Goal: Information Seeking & Learning: Learn about a topic

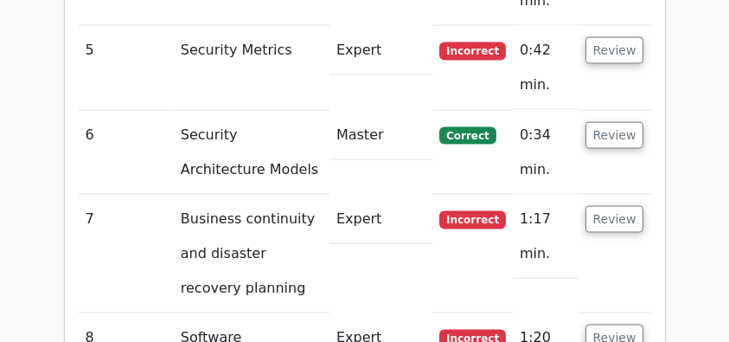
scroll to position [2734, 0]
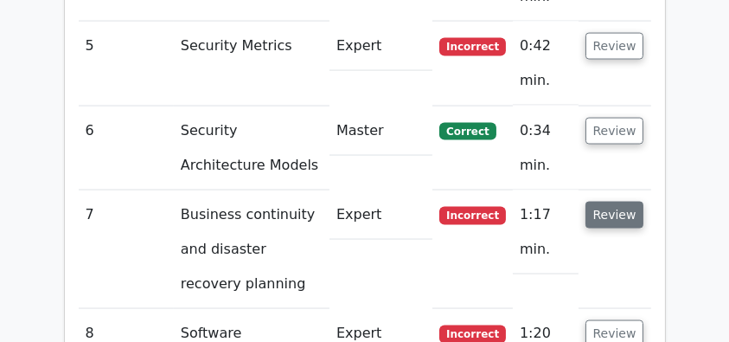
click at [614, 201] on button "Review" at bounding box center [614, 214] width 59 height 27
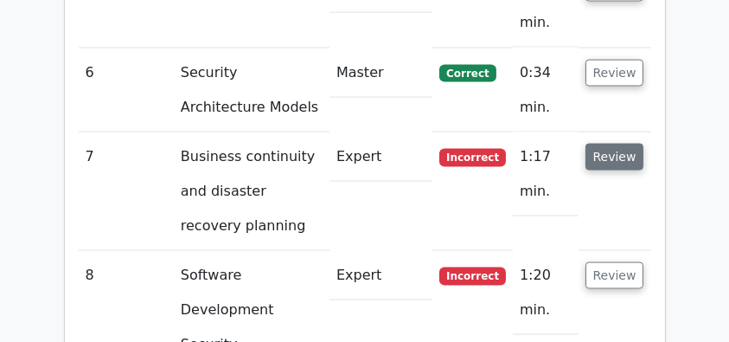
click at [614, 144] on button "Review" at bounding box center [614, 157] width 59 height 27
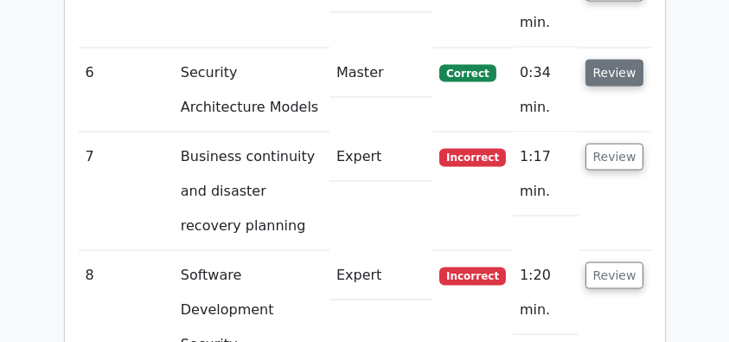
click at [606, 60] on button "Review" at bounding box center [614, 73] width 59 height 27
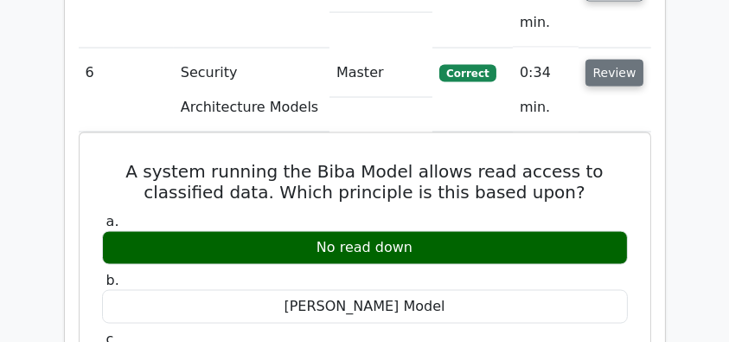
click at [606, 60] on button "Review" at bounding box center [614, 73] width 59 height 27
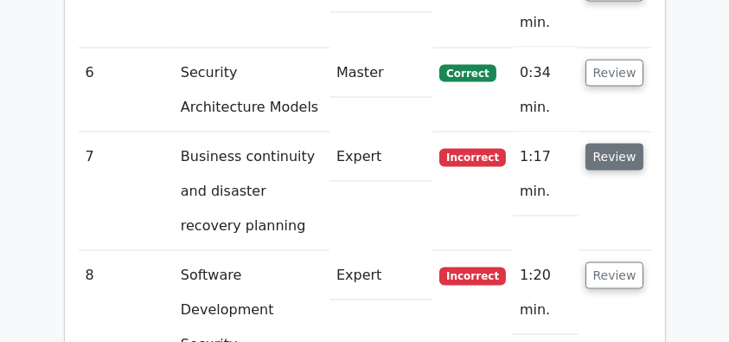
click at [620, 144] on button "Review" at bounding box center [614, 157] width 59 height 27
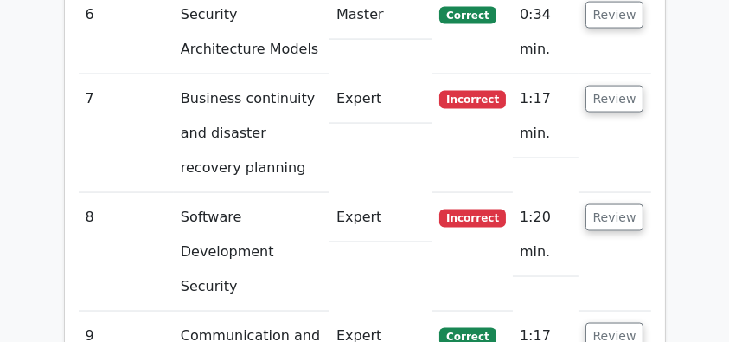
scroll to position [2907, 0]
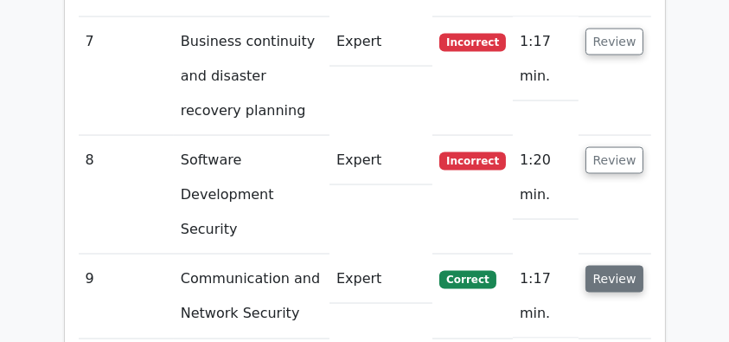
click at [613, 265] on button "Review" at bounding box center [614, 278] width 59 height 27
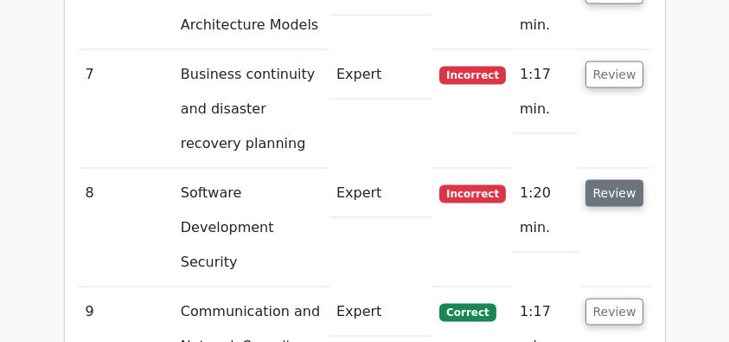
scroll to position [2850, 0]
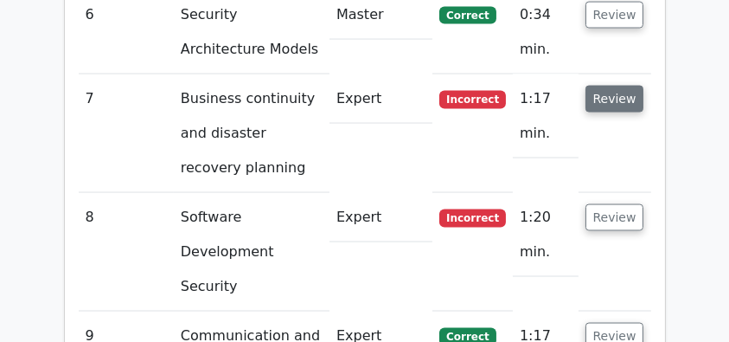
click at [606, 86] on button "Review" at bounding box center [614, 99] width 59 height 27
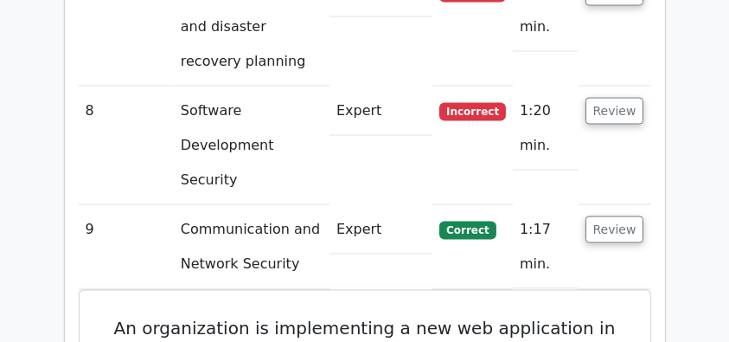
scroll to position [2965, 0]
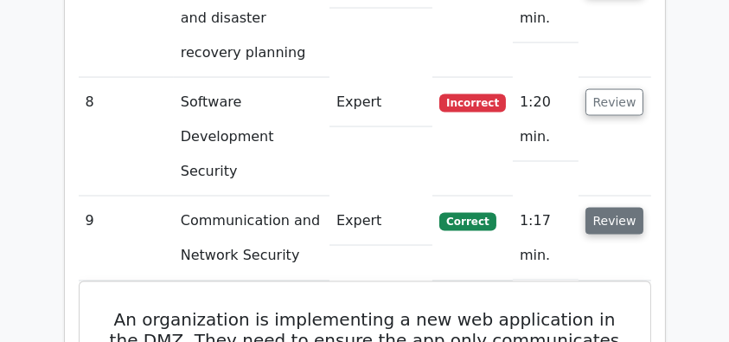
click at [605, 208] on button "Review" at bounding box center [614, 221] width 59 height 27
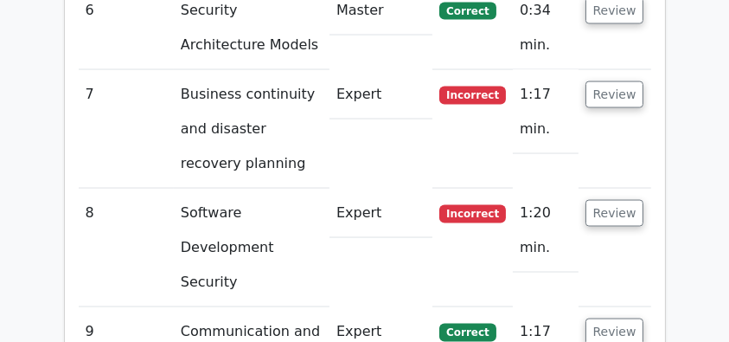
scroll to position [2850, 0]
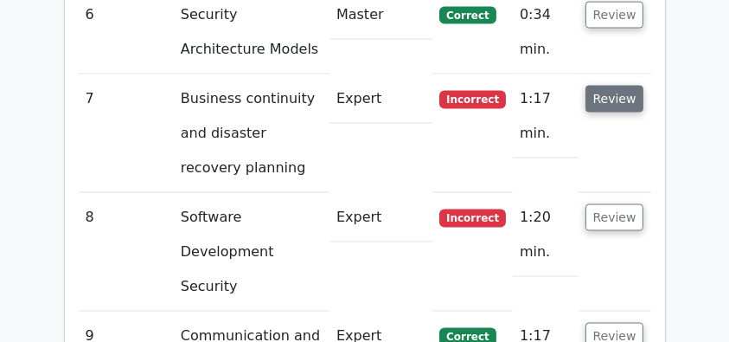
click at [617, 86] on button "Review" at bounding box center [614, 99] width 59 height 27
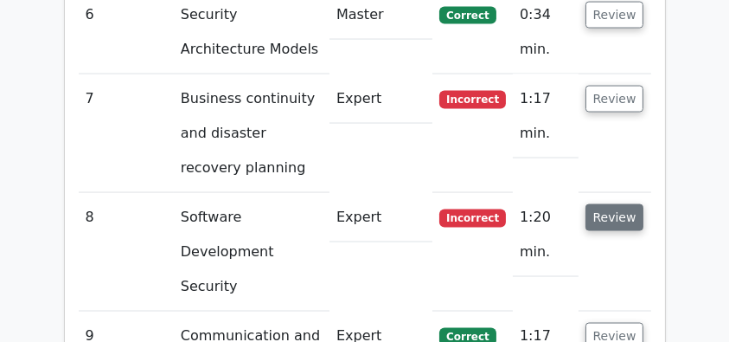
click at [617, 204] on button "Review" at bounding box center [614, 217] width 59 height 27
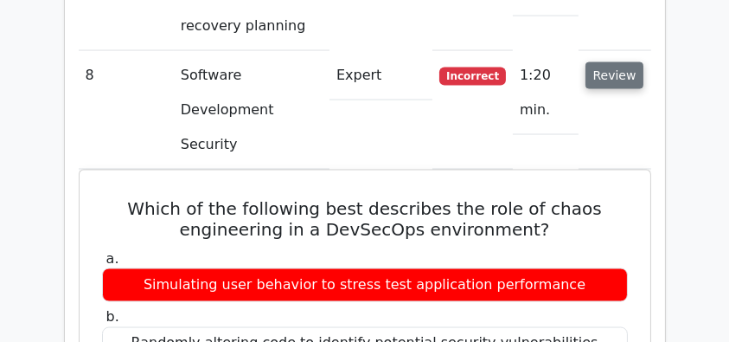
scroll to position [3023, 0]
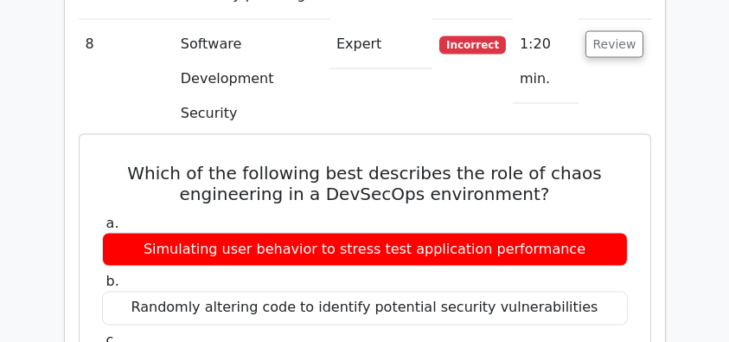
drag, startPoint x: 143, startPoint y: 75, endPoint x: 568, endPoint y: 323, distance: 492.6
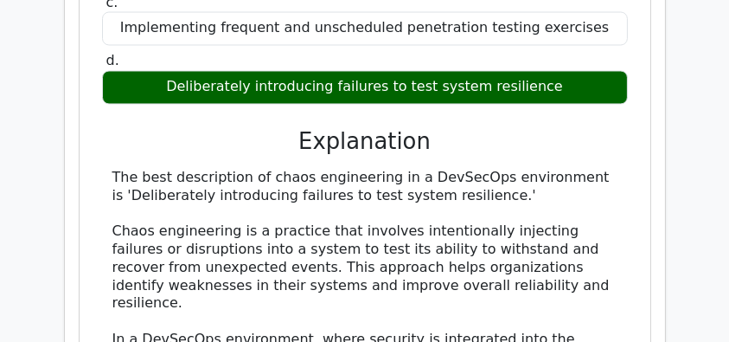
scroll to position [3369, 0]
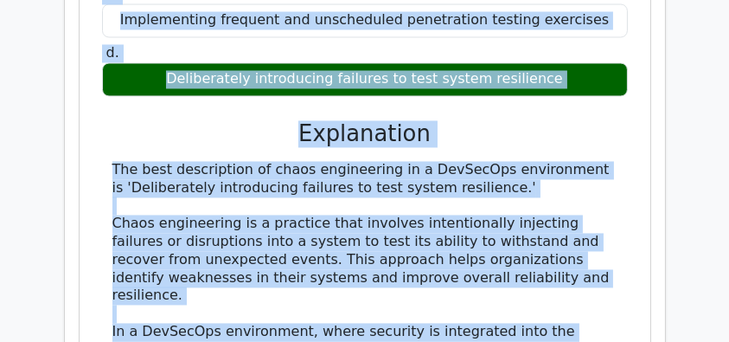
copy div "Which of the following best describes the role of chaos engineering in a DevSec…"
click at [322, 120] on h3 "Explanation" at bounding box center [364, 133] width 505 height 27
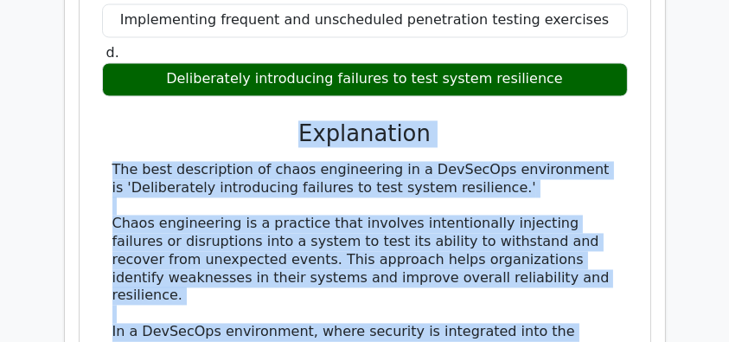
drag, startPoint x: 295, startPoint y: 31, endPoint x: 464, endPoint y: 272, distance: 294.8
click at [464, 272] on div "a. Simulating user behavior to stress test application performance b. Randomly …" at bounding box center [364, 316] width 529 height 903
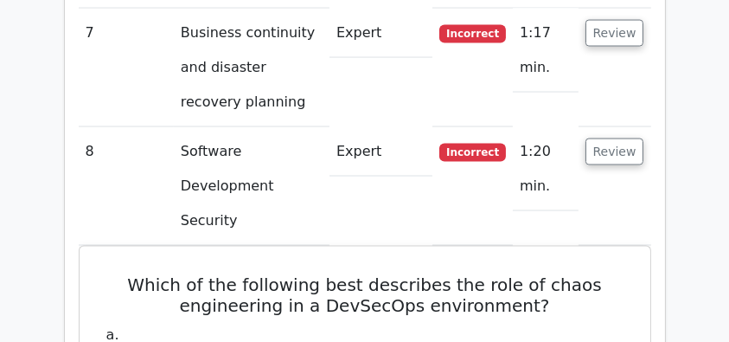
scroll to position [2850, 0]
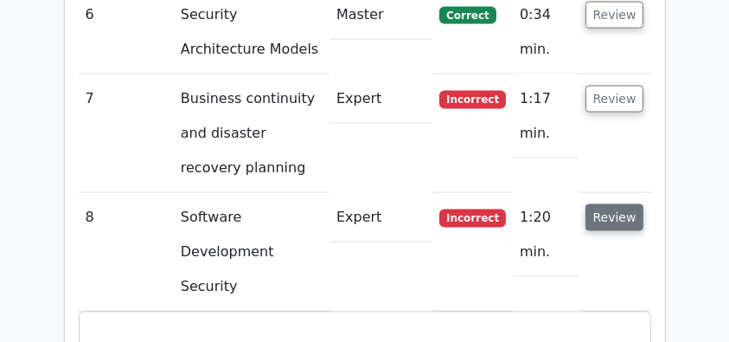
click at [604, 204] on button "Review" at bounding box center [614, 217] width 59 height 27
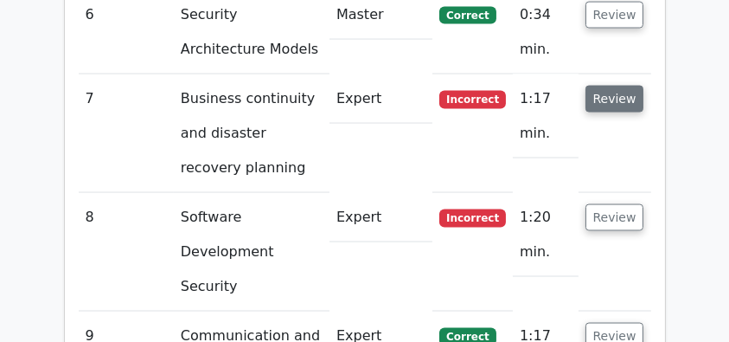
click at [615, 86] on button "Review" at bounding box center [614, 99] width 59 height 27
click at [618, 86] on button "Review" at bounding box center [614, 99] width 59 height 27
click at [615, 86] on button "Review" at bounding box center [614, 99] width 59 height 27
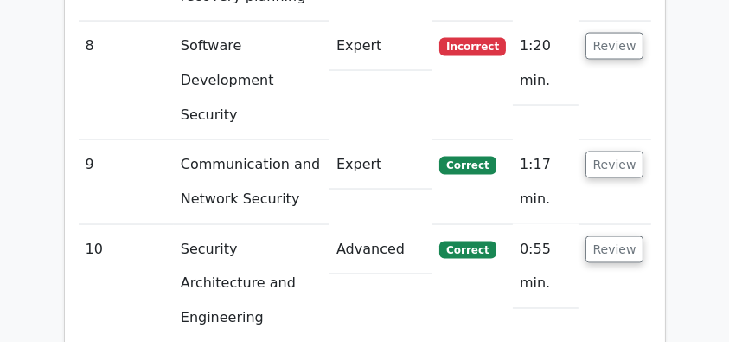
scroll to position [3023, 0]
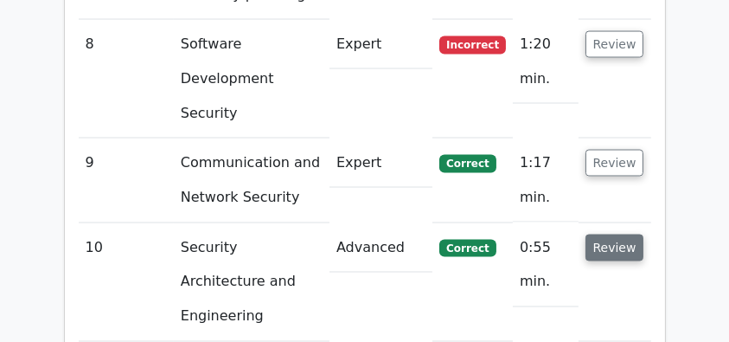
click at [612, 234] on button "Review" at bounding box center [614, 247] width 59 height 27
click at [611, 234] on button "Review" at bounding box center [614, 247] width 59 height 27
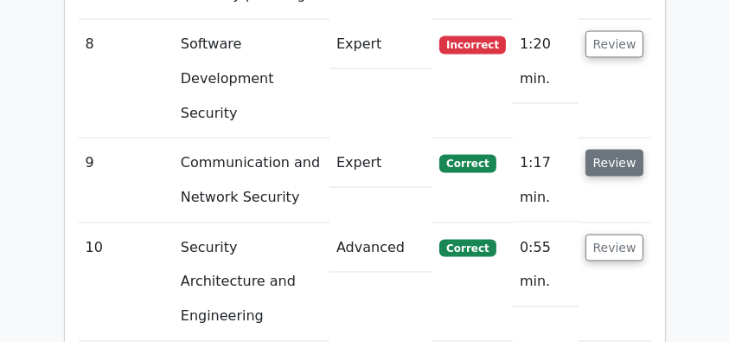
click at [611, 150] on button "Review" at bounding box center [614, 163] width 59 height 27
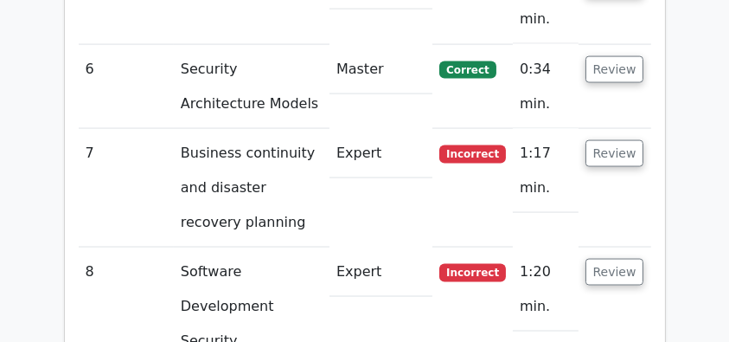
scroll to position [2792, 0]
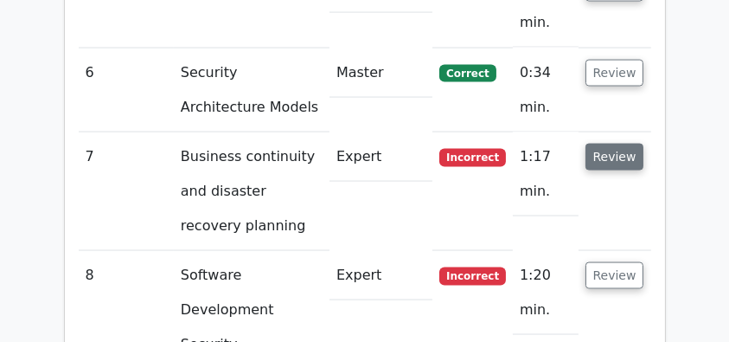
click at [622, 144] on button "Review" at bounding box center [614, 157] width 59 height 27
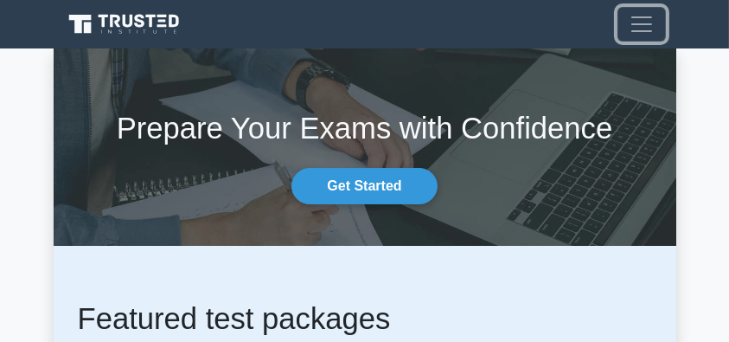
click at [647, 24] on span "Toggle navigation" at bounding box center [642, 24] width 26 height 26
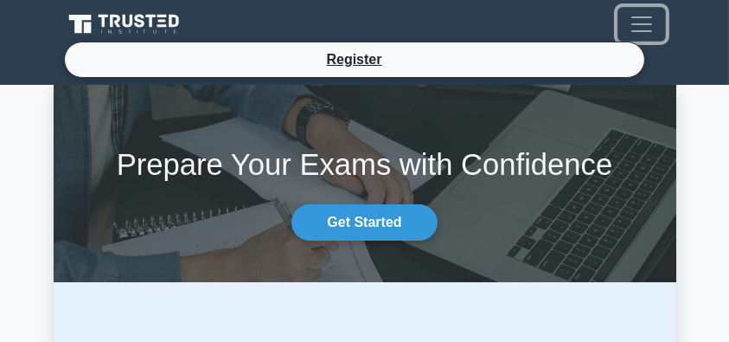
click at [647, 24] on span "Toggle navigation" at bounding box center [642, 24] width 26 height 26
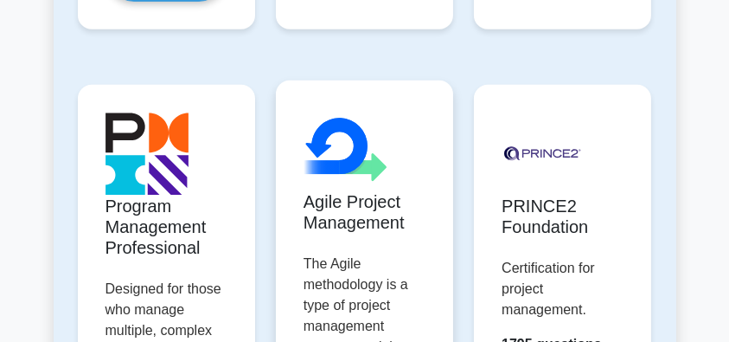
scroll to position [1384, 0]
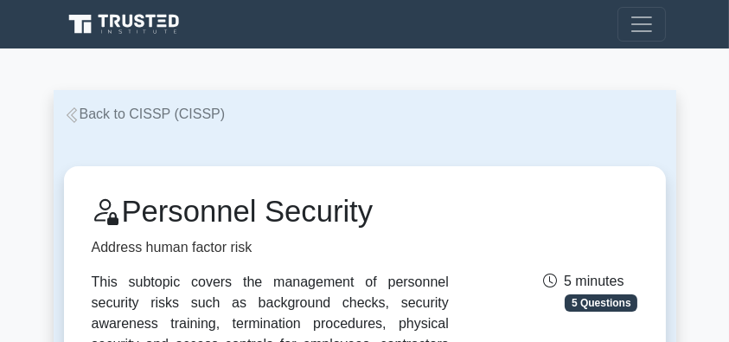
click at [93, 115] on link "Back to CISSP (CISSP)" at bounding box center [145, 113] width 162 height 15
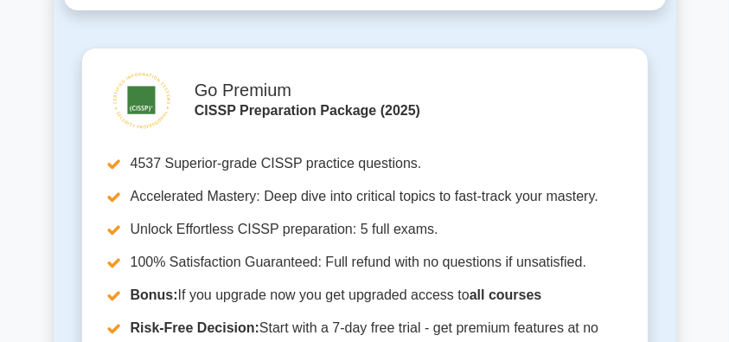
scroll to position [634, 0]
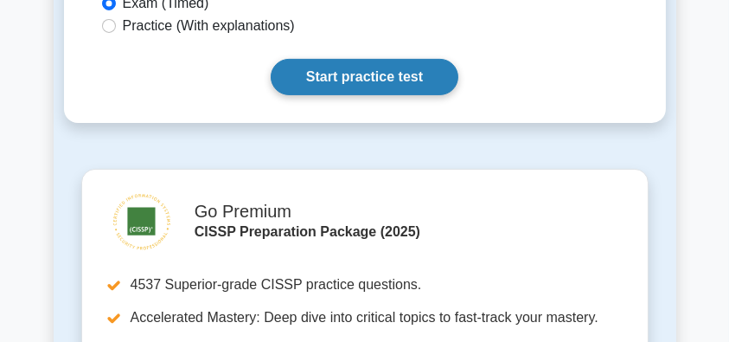
click at [356, 59] on link "Start practice test" at bounding box center [365, 77] width 188 height 36
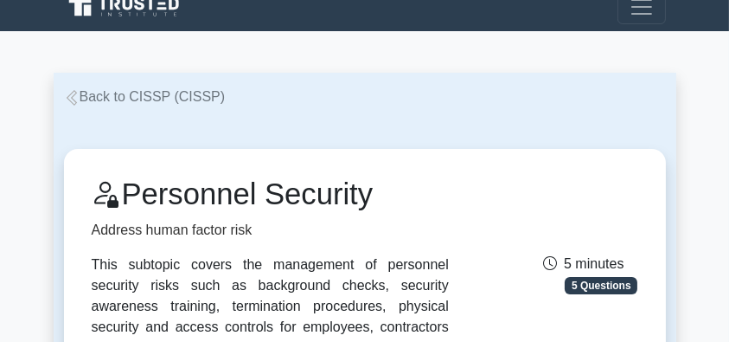
scroll to position [0, 0]
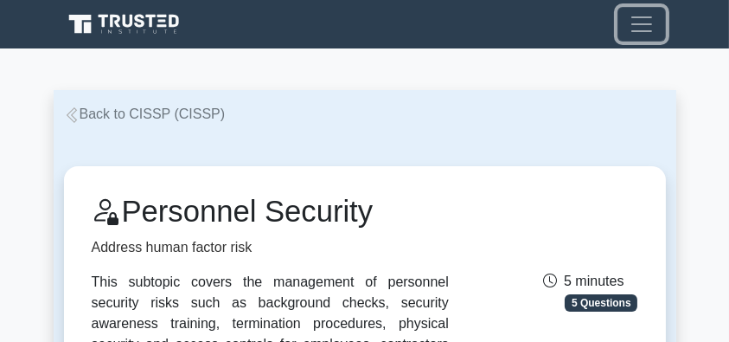
click at [641, 26] on span "Toggle navigation" at bounding box center [642, 24] width 26 height 26
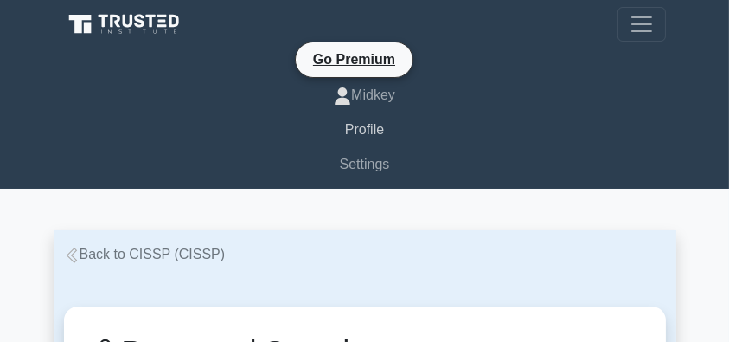
click at [372, 130] on link "Profile" at bounding box center [365, 129] width 602 height 35
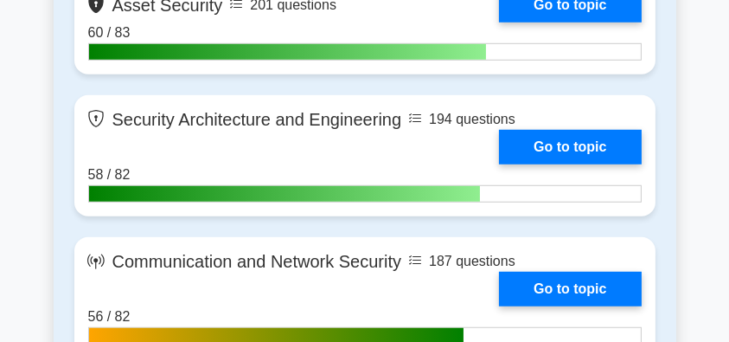
scroll to position [1038, 0]
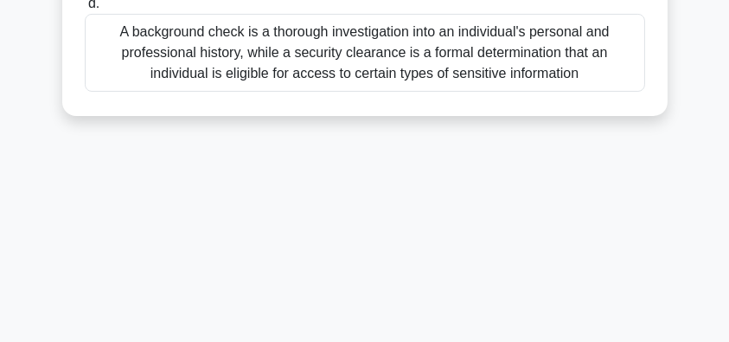
scroll to position [288, 0]
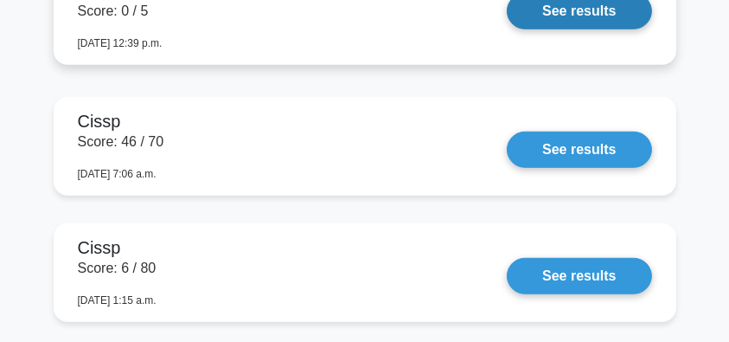
scroll to position [1441, 0]
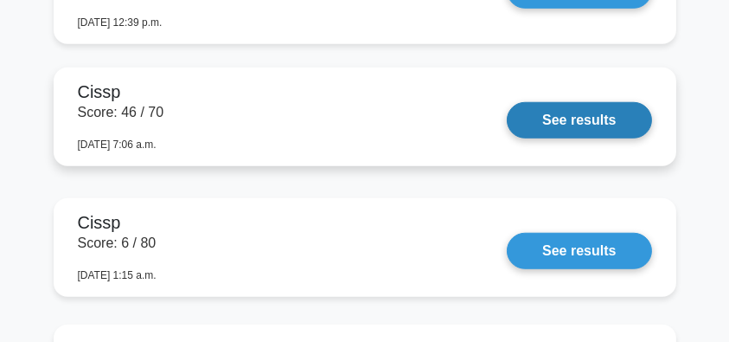
click at [548, 121] on link "See results" at bounding box center [579, 120] width 144 height 36
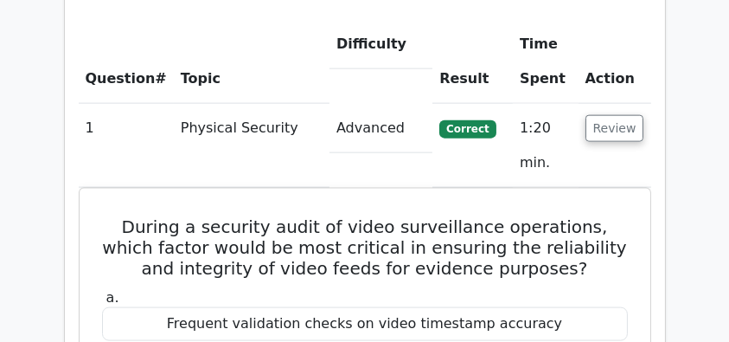
scroll to position [2190, 0]
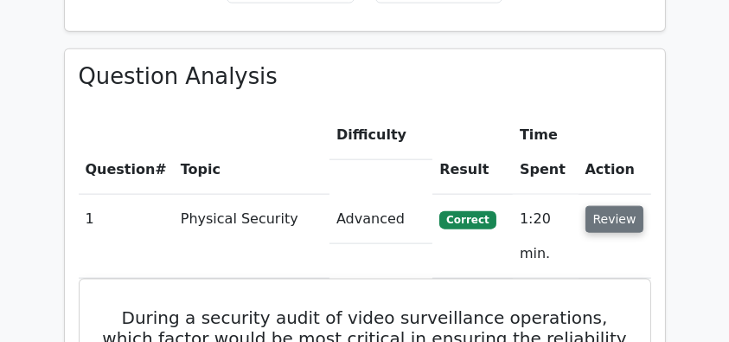
click at [623, 206] on button "Review" at bounding box center [614, 219] width 59 height 27
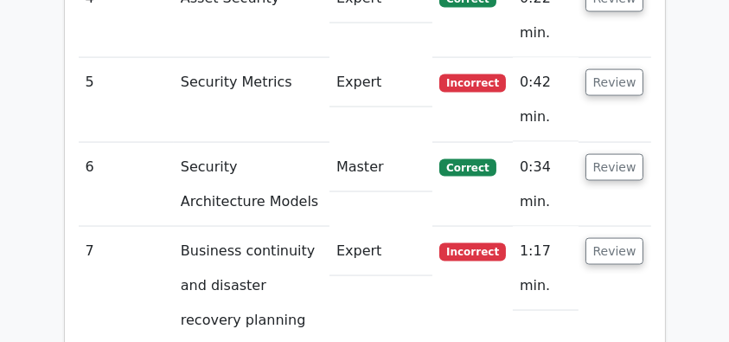
scroll to position [2651, 0]
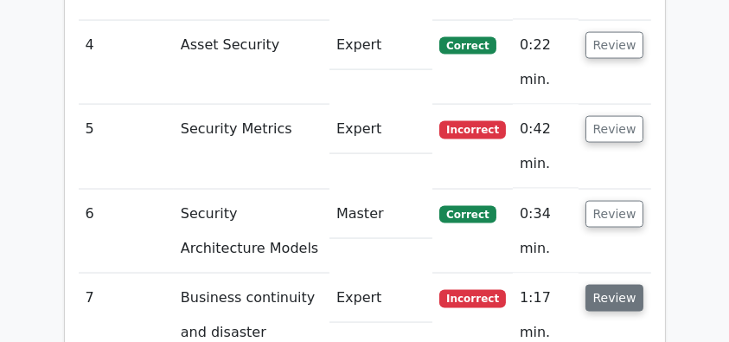
click at [613, 285] on button "Review" at bounding box center [614, 298] width 59 height 27
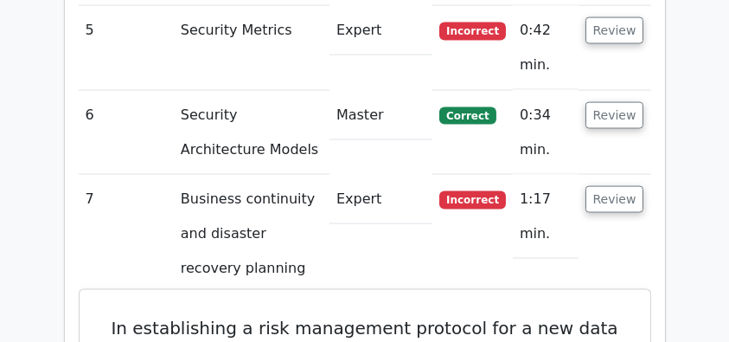
scroll to position [2709, 0]
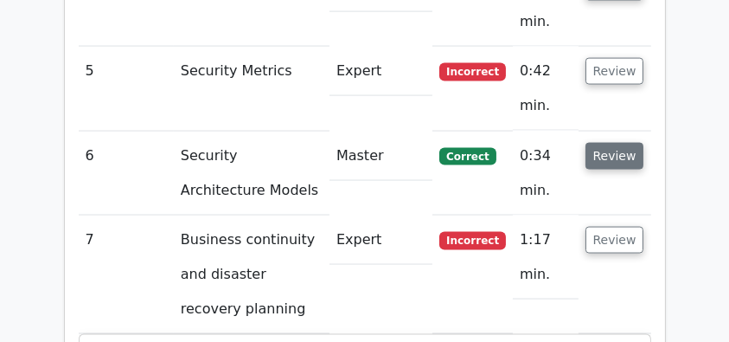
click at [616, 143] on button "Review" at bounding box center [614, 156] width 59 height 27
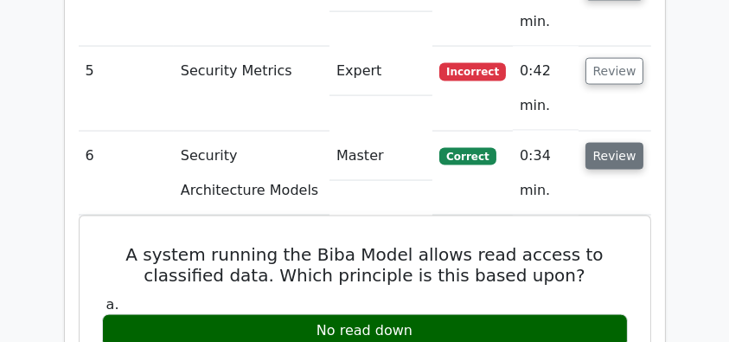
click at [616, 143] on button "Review" at bounding box center [614, 156] width 59 height 27
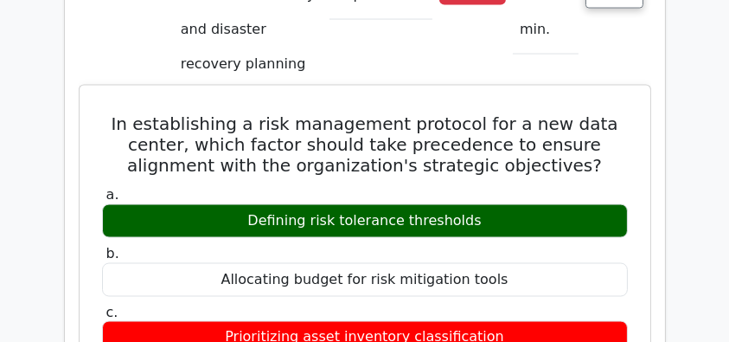
scroll to position [2940, 0]
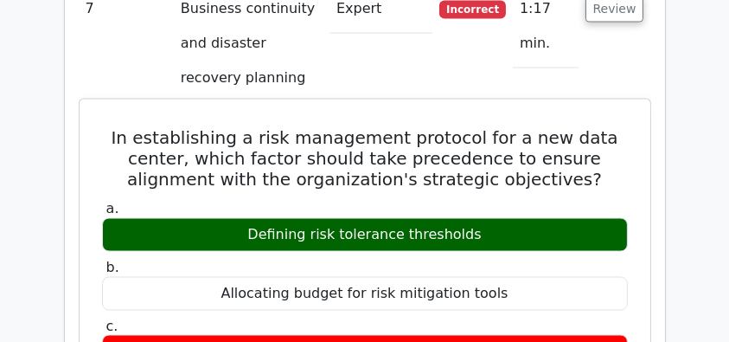
drag, startPoint x: 105, startPoint y: 83, endPoint x: 539, endPoint y: 291, distance: 481.2
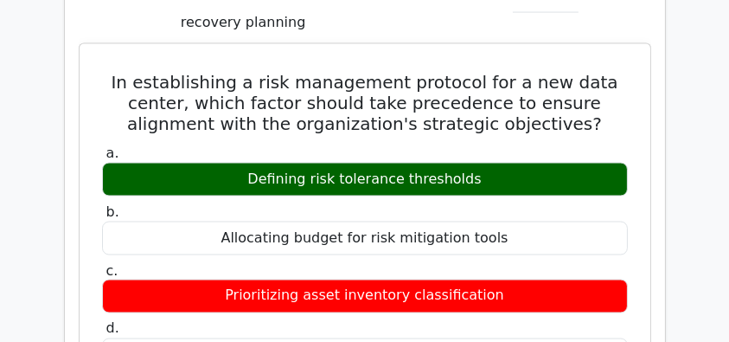
scroll to position [3113, 0]
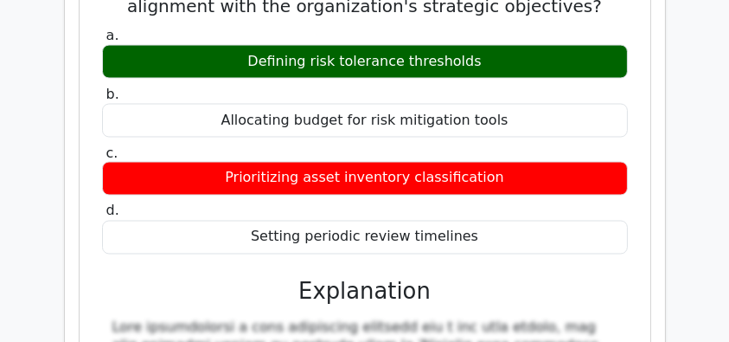
click at [489, 221] on div "Setting periodic review timelines" at bounding box center [365, 238] width 526 height 34
copy div "In establishing a risk management protocol for a new data center, which factor …"
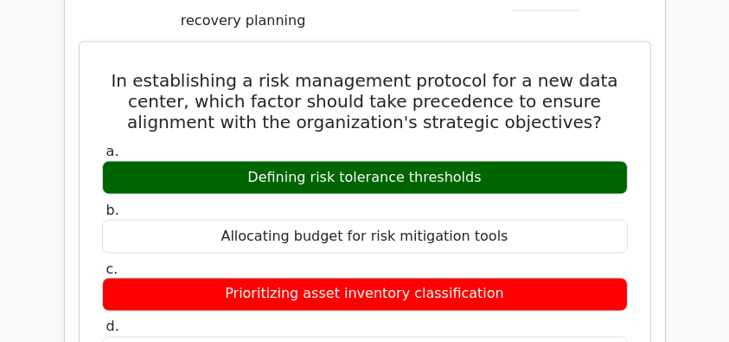
scroll to position [2940, 0]
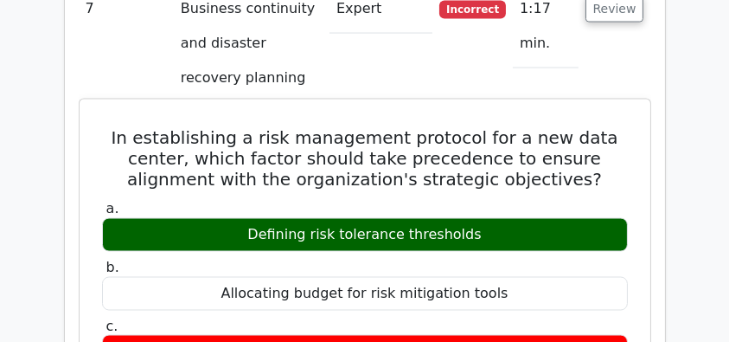
click at [393, 218] on div "Defining risk tolerance thresholds" at bounding box center [365, 235] width 526 height 34
drag, startPoint x: 488, startPoint y: 173, endPoint x: 119, endPoint y: 78, distance: 380.5
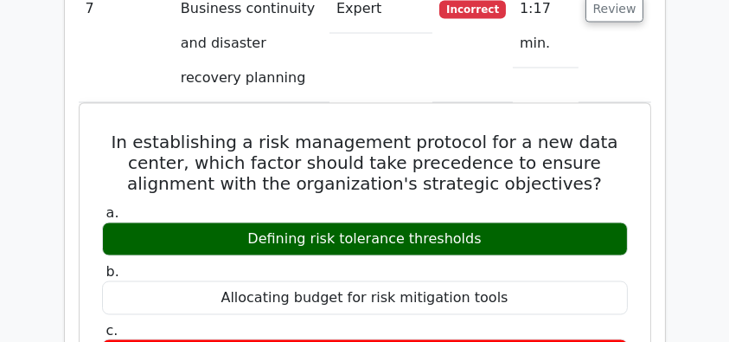
copy div "In establishing a risk management protocol for a new data center, which factor …"
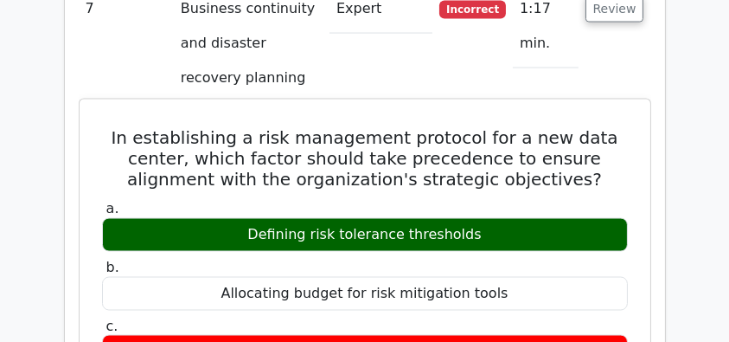
scroll to position [2882, 0]
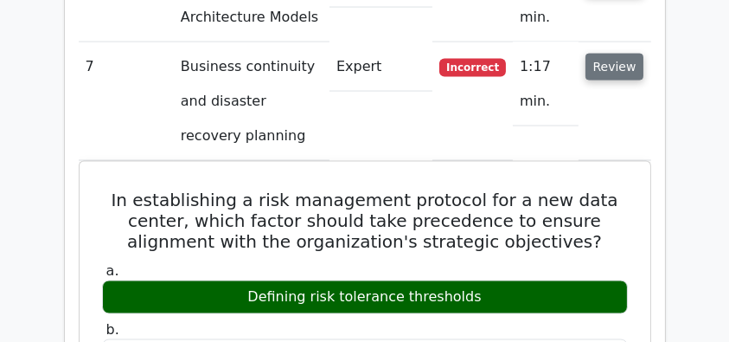
click at [602, 54] on button "Review" at bounding box center [614, 67] width 59 height 27
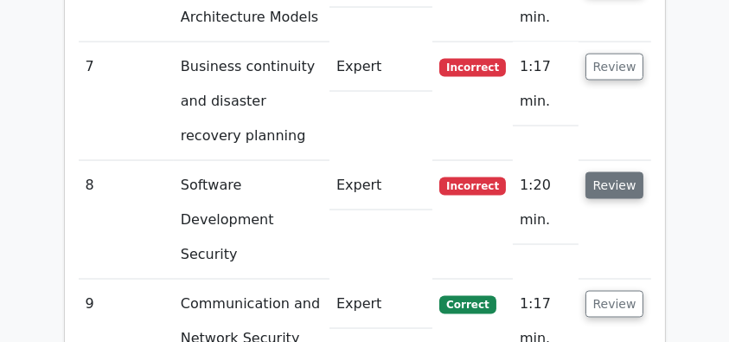
click at [590, 172] on button "Review" at bounding box center [614, 185] width 59 height 27
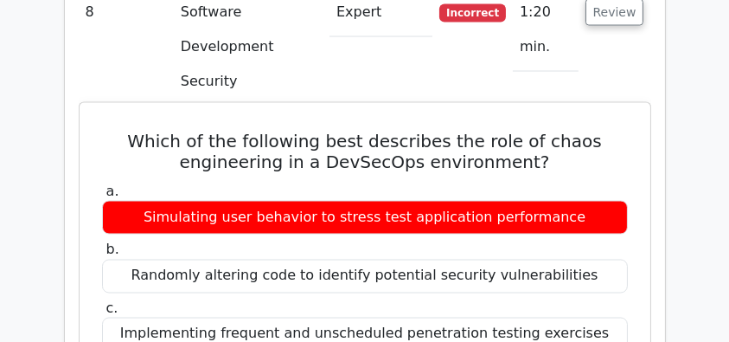
scroll to position [2997, 0]
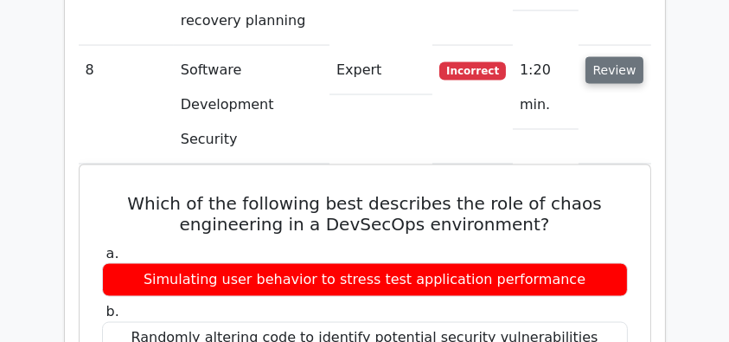
click at [598, 57] on button "Review" at bounding box center [614, 70] width 59 height 27
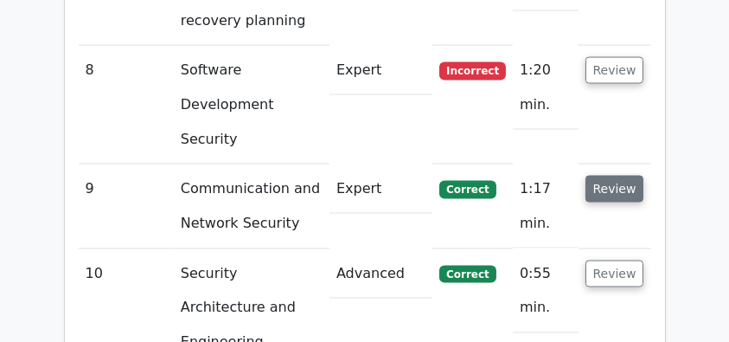
click at [610, 176] on button "Review" at bounding box center [614, 189] width 59 height 27
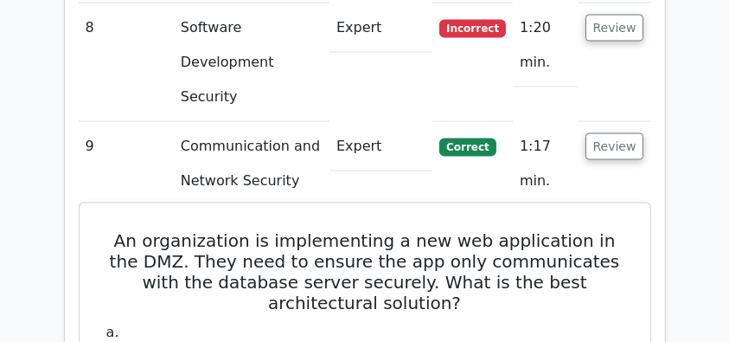
scroll to position [3055, 0]
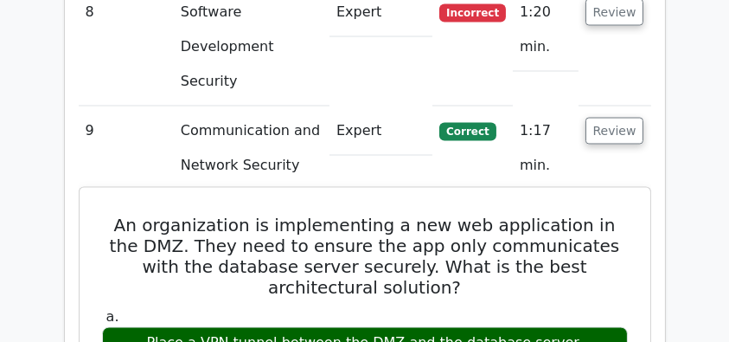
drag, startPoint x: 107, startPoint y: 124, endPoint x: 579, endPoint y: 249, distance: 488.5
copy div "An organization is implementing a new web application in the DMZ. They need to …"
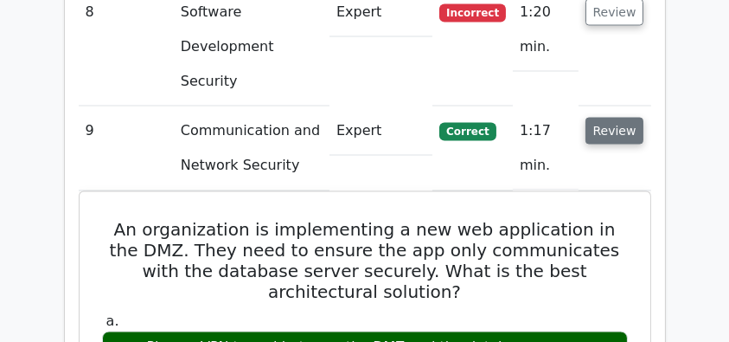
click at [614, 118] on button "Review" at bounding box center [614, 131] width 59 height 27
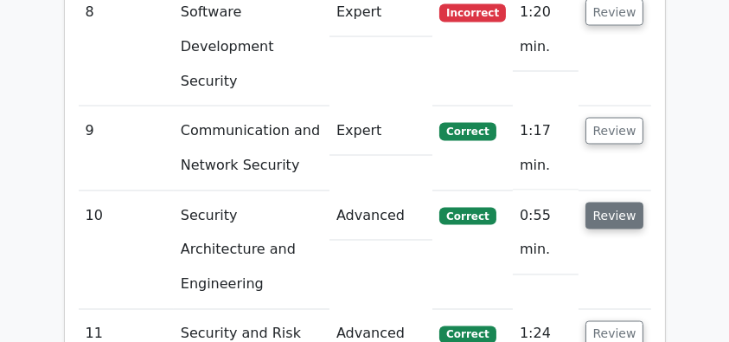
click at [604, 202] on button "Review" at bounding box center [614, 215] width 59 height 27
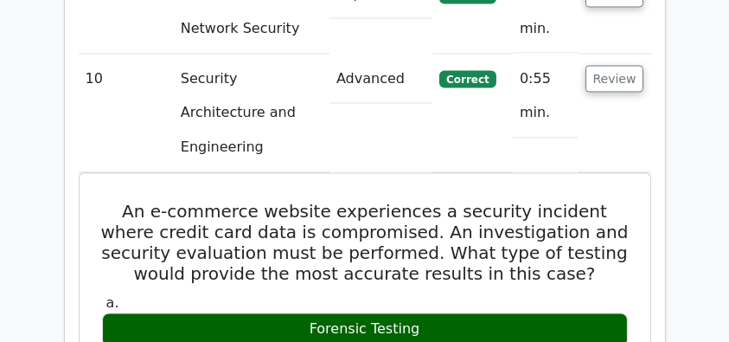
scroll to position [3228, 0]
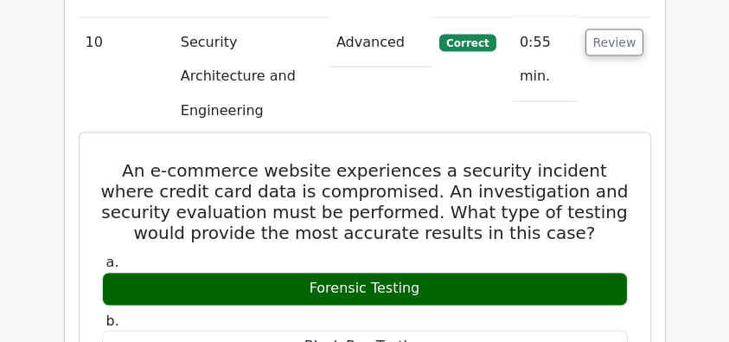
drag, startPoint x: 108, startPoint y: 35, endPoint x: 495, endPoint y: 159, distance: 406.1
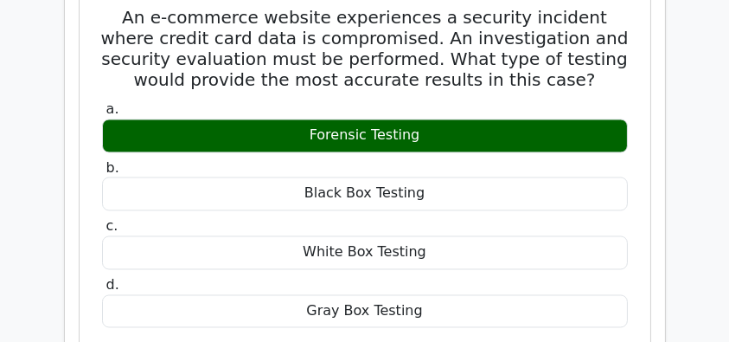
scroll to position [3286, 0]
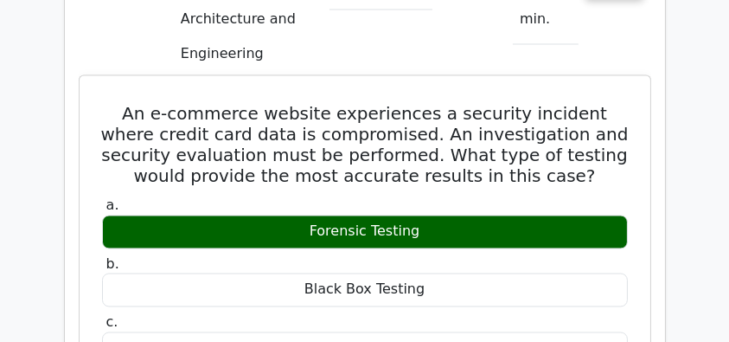
copy div "An e-commerce website experiences a security incident where credit card data is…"
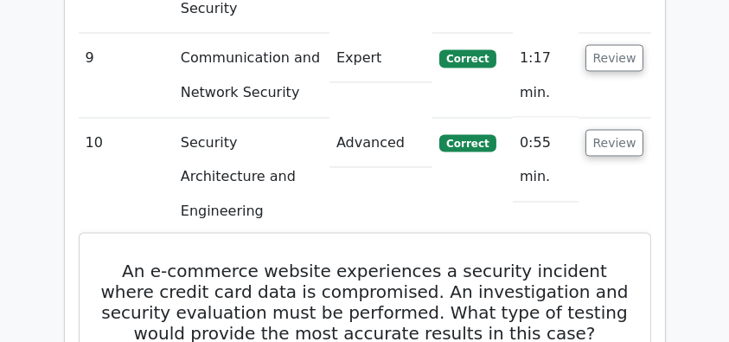
scroll to position [3113, 0]
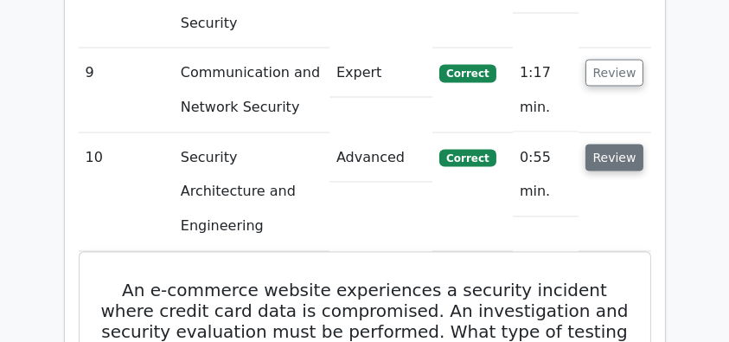
click at [631, 144] on button "Review" at bounding box center [614, 157] width 59 height 27
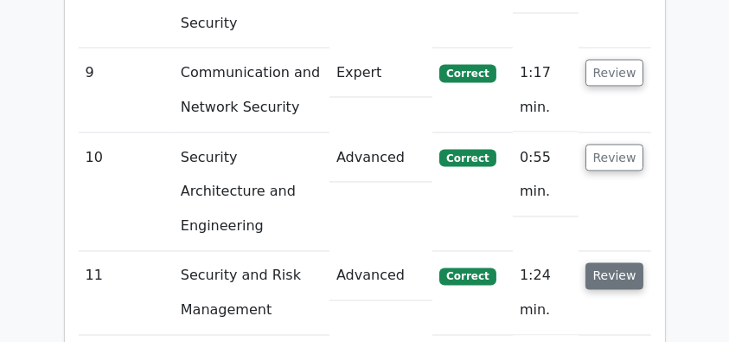
click at [613, 263] on button "Review" at bounding box center [614, 276] width 59 height 27
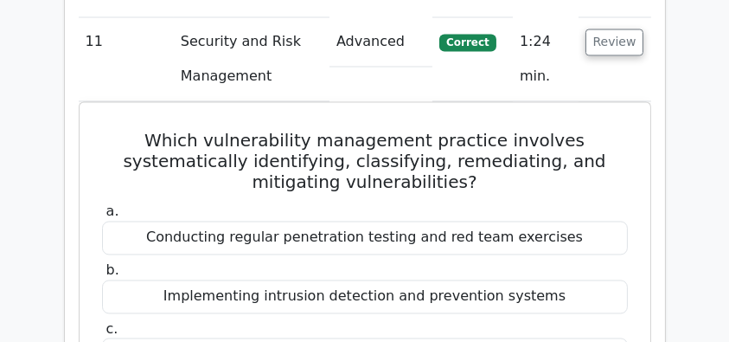
scroll to position [3343, 0]
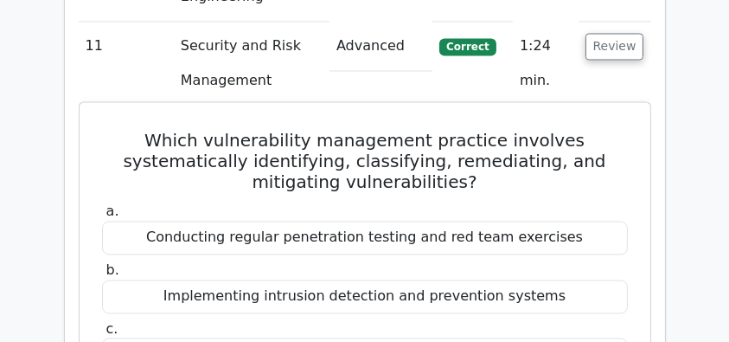
drag, startPoint x: 114, startPoint y: 6, endPoint x: 499, endPoint y: 284, distance: 474.5
copy div "Which vulnerability management practice involves systematically identifying, cl…"
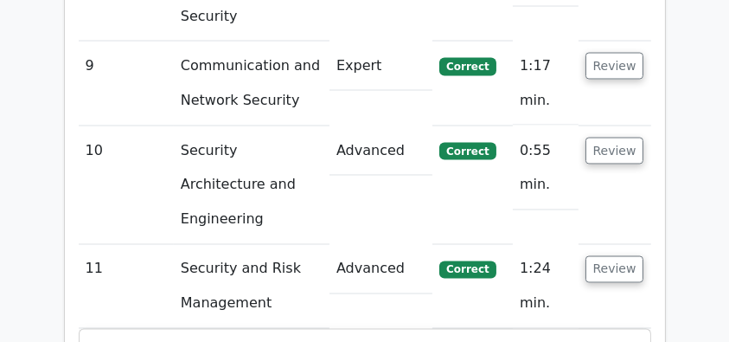
scroll to position [3113, 0]
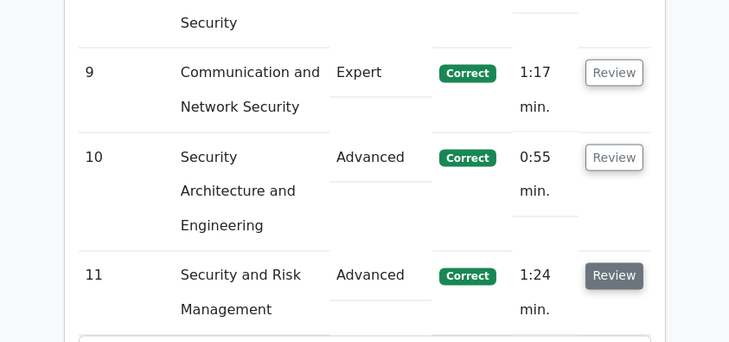
click at [624, 263] on button "Review" at bounding box center [614, 276] width 59 height 27
click at [597, 263] on button "Review" at bounding box center [614, 276] width 59 height 27
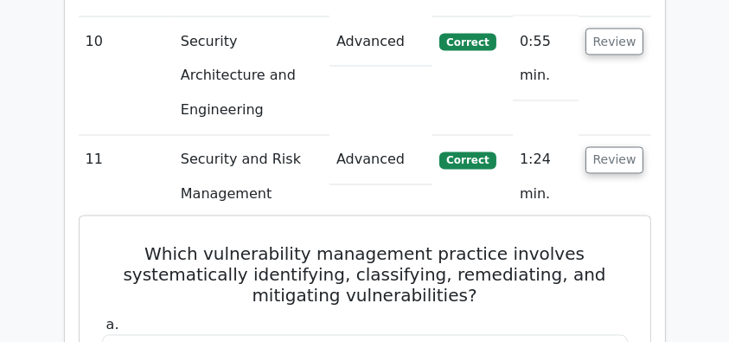
scroll to position [3228, 0]
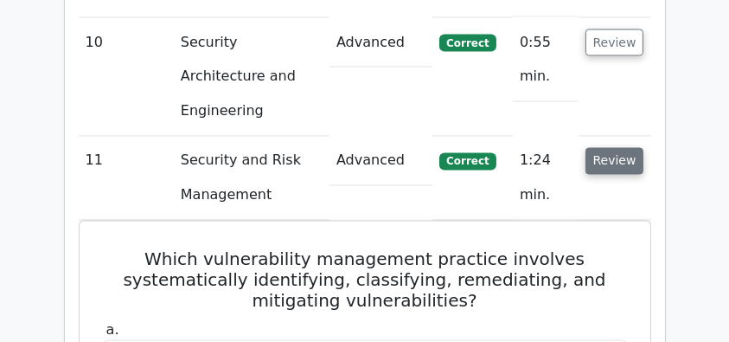
click at [619, 148] on button "Review" at bounding box center [614, 161] width 59 height 27
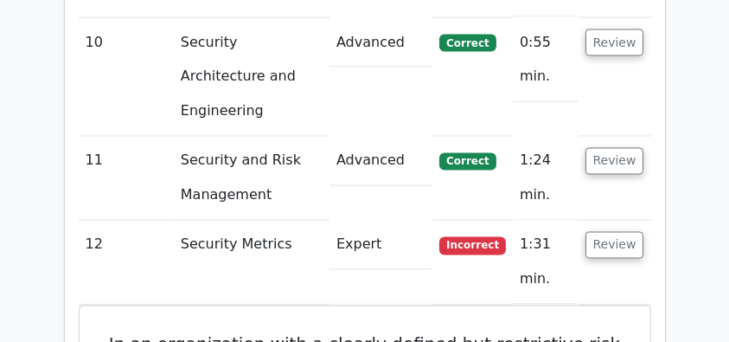
scroll to position [3401, 0]
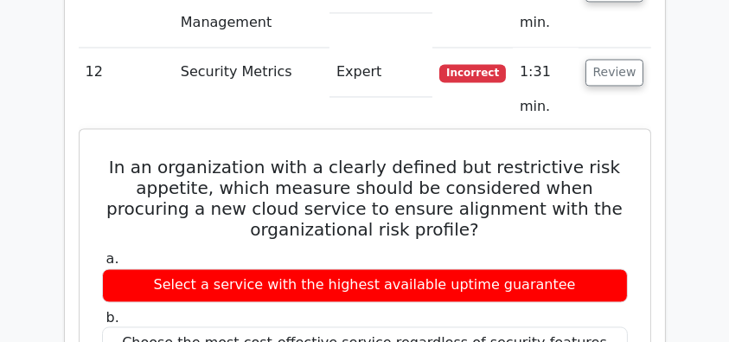
drag, startPoint x: 118, startPoint y: 33, endPoint x: 555, endPoint y: 321, distance: 523.1
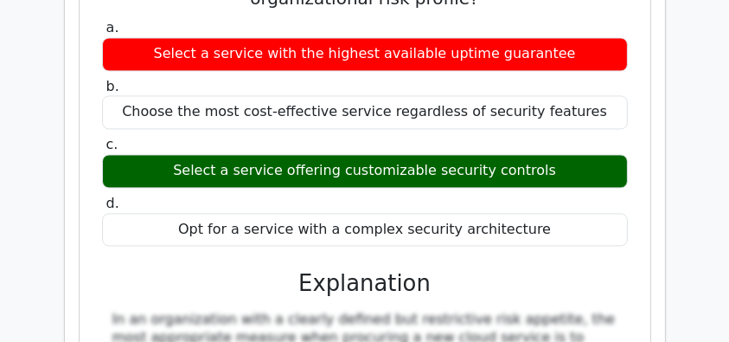
copy div "In an organization with a clearly defined but restrictive risk appetite, which …"
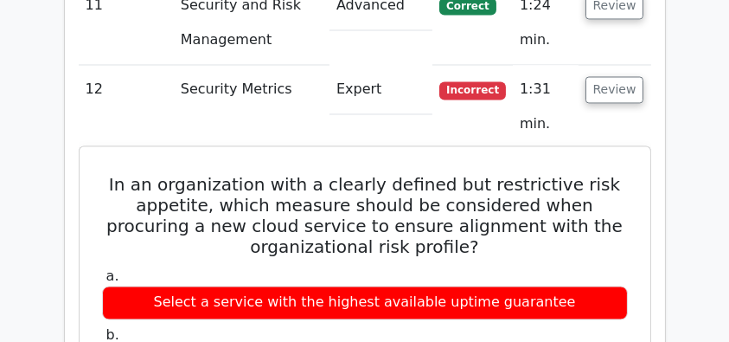
scroll to position [3228, 0]
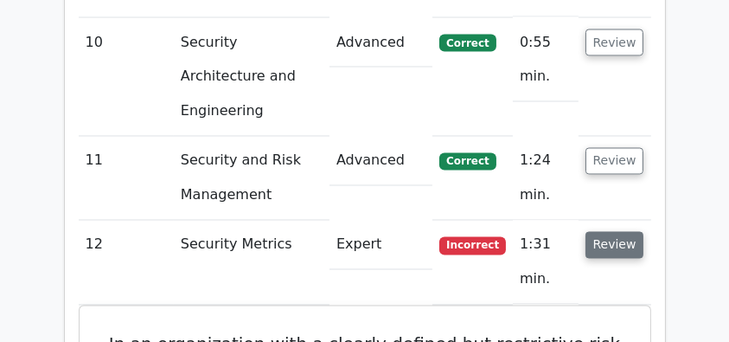
click at [614, 232] on button "Review" at bounding box center [614, 245] width 59 height 27
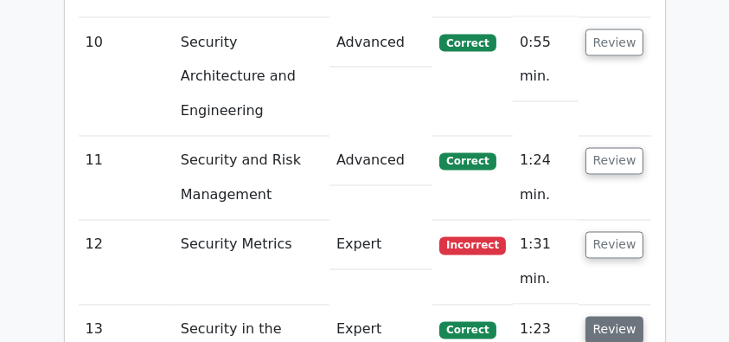
click at [612, 316] on button "Review" at bounding box center [614, 329] width 59 height 27
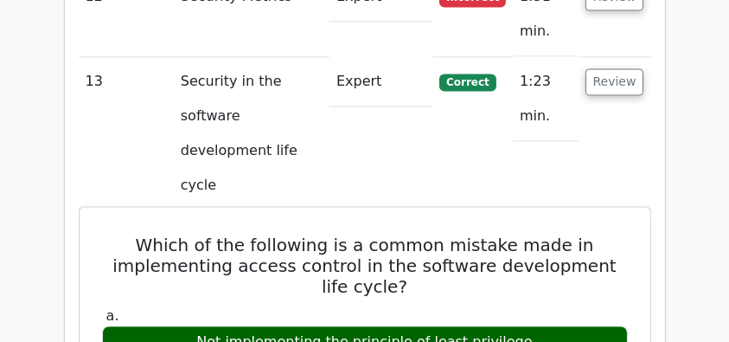
scroll to position [3459, 0]
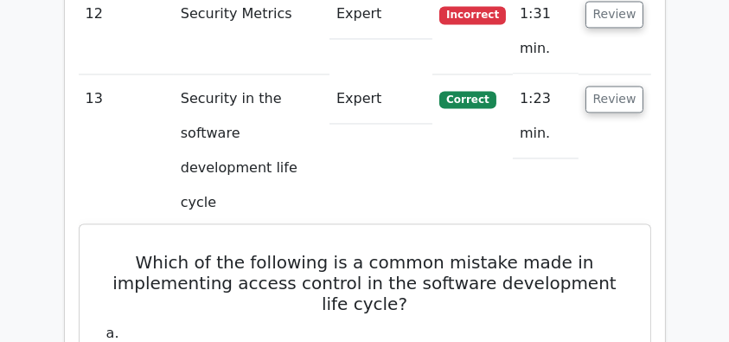
drag, startPoint x: 142, startPoint y: 61, endPoint x: 498, endPoint y: 329, distance: 445.9
copy div "Which of the following is a common mistake made in implementing access control …"
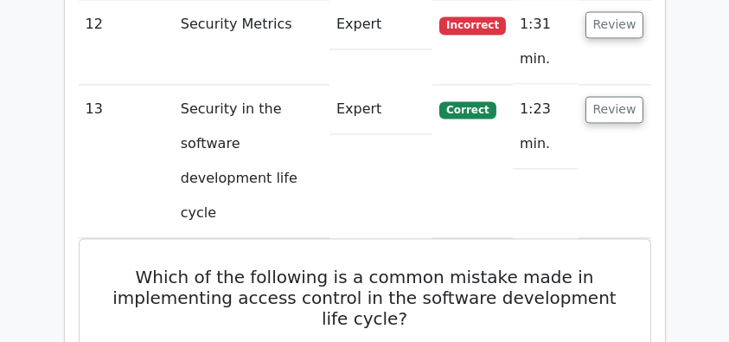
scroll to position [3343, 0]
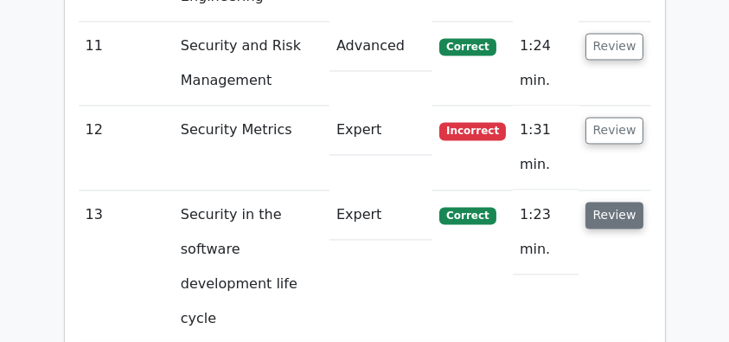
click at [600, 201] on button "Review" at bounding box center [614, 214] width 59 height 27
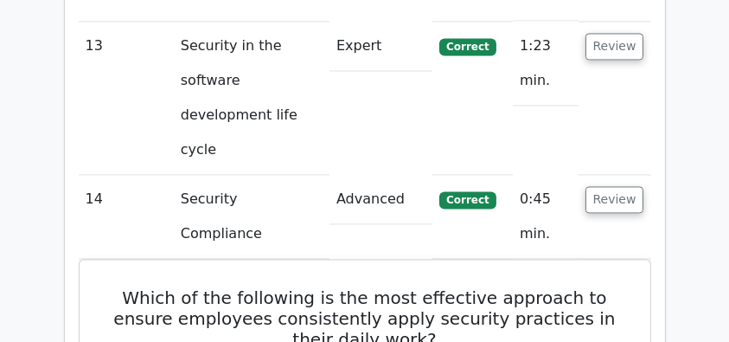
scroll to position [3516, 0]
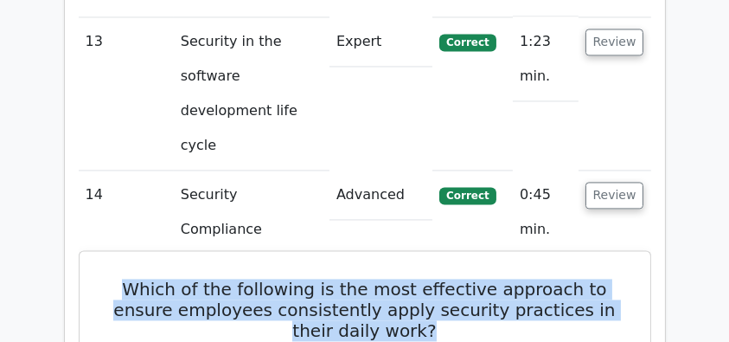
drag, startPoint x: 97, startPoint y: 85, endPoint x: 467, endPoint y: 130, distance: 372.8
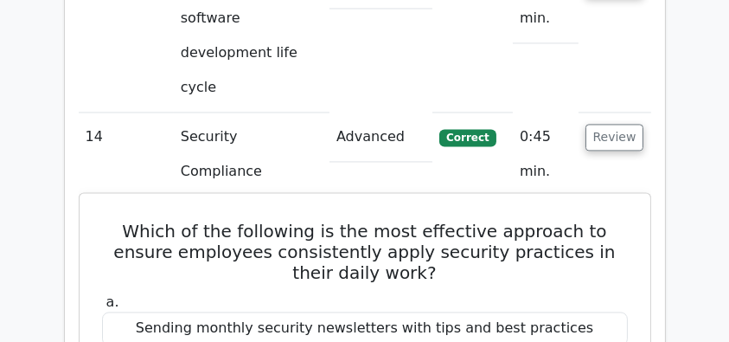
drag, startPoint x: 115, startPoint y: 183, endPoint x: 622, endPoint y: 186, distance: 506.7
drag, startPoint x: 615, startPoint y: 186, endPoint x: 106, endPoint y: 181, distance: 508.5
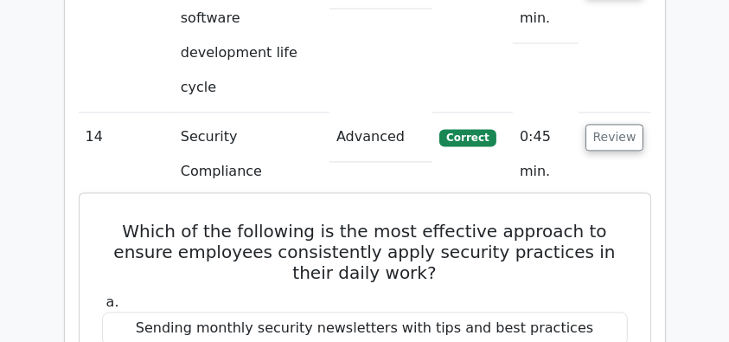
drag, startPoint x: 112, startPoint y: 185, endPoint x: 622, endPoint y: 180, distance: 510.2
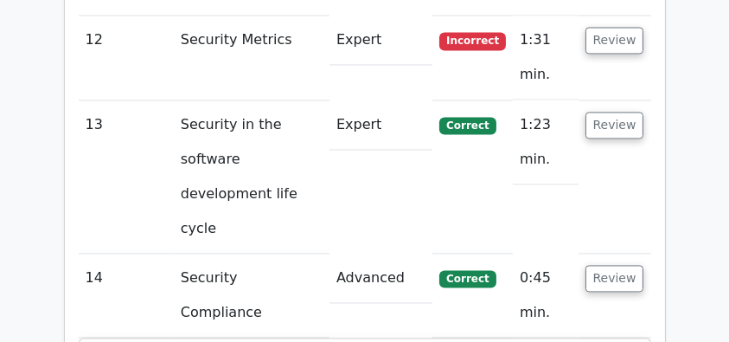
scroll to position [3401, 0]
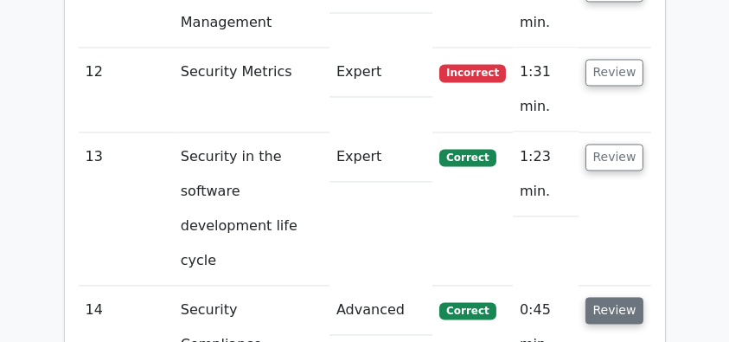
click at [615, 297] on button "Review" at bounding box center [614, 310] width 59 height 27
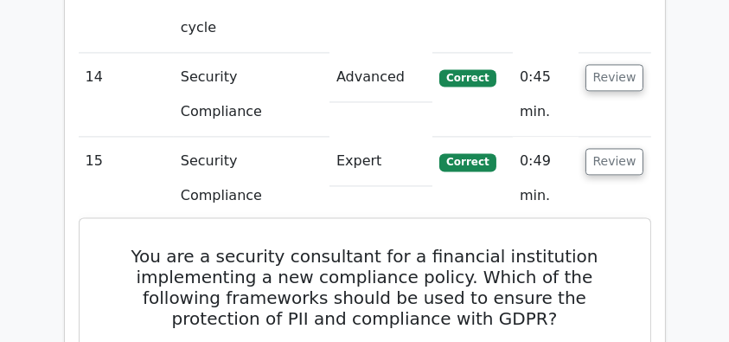
scroll to position [3632, 0]
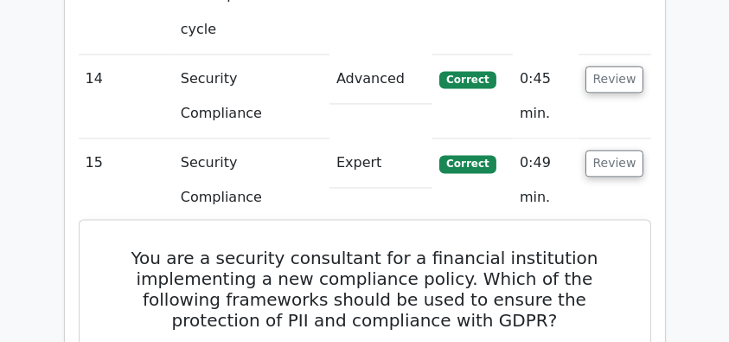
drag, startPoint x: 137, startPoint y: 53, endPoint x: 463, endPoint y: 293, distance: 405.1
copy div "You are a security consultant for a financial institution implementing a new co…"
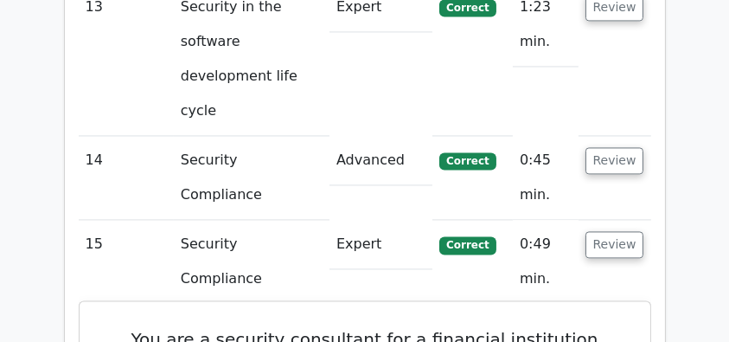
scroll to position [3574, 0]
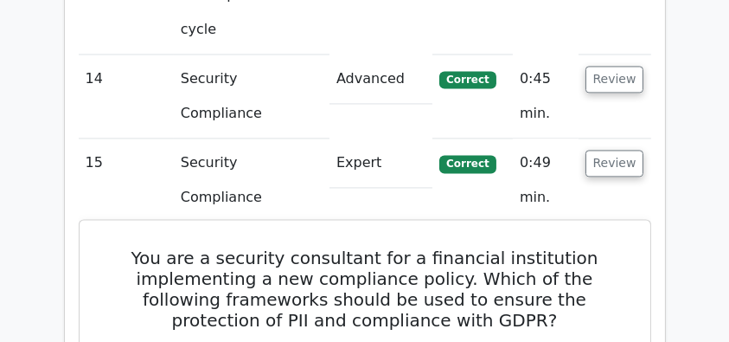
scroll to position [3516, 0]
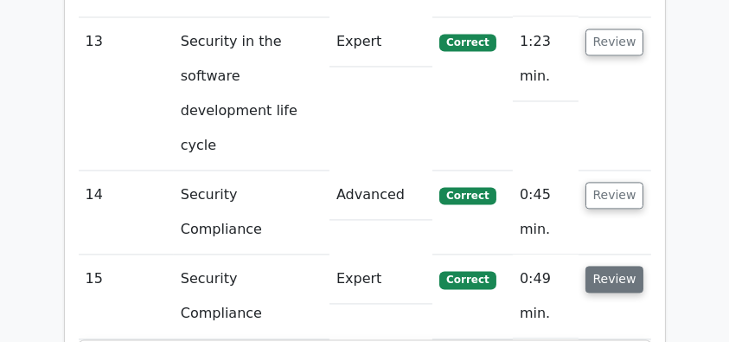
click at [615, 265] on button "Review" at bounding box center [614, 278] width 59 height 27
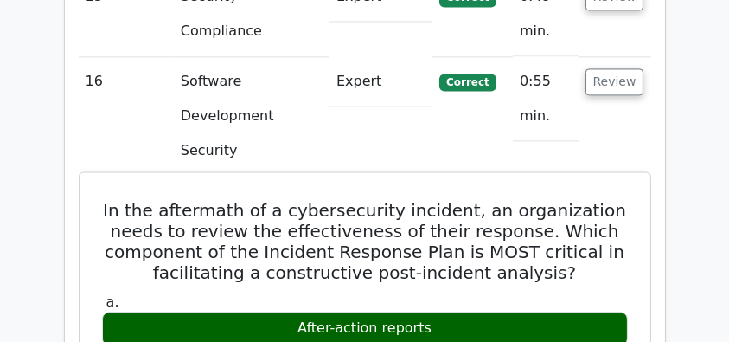
scroll to position [3747, 0]
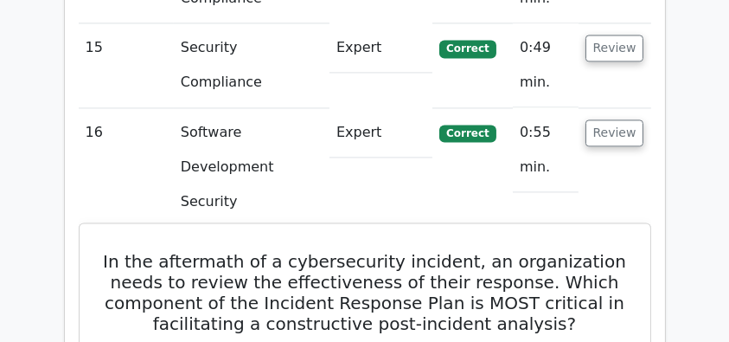
drag, startPoint x: 111, startPoint y: 25, endPoint x: 513, endPoint y: 318, distance: 497.6
copy div "In the aftermath of a cybersecurity incident, an organization needs to review t…"
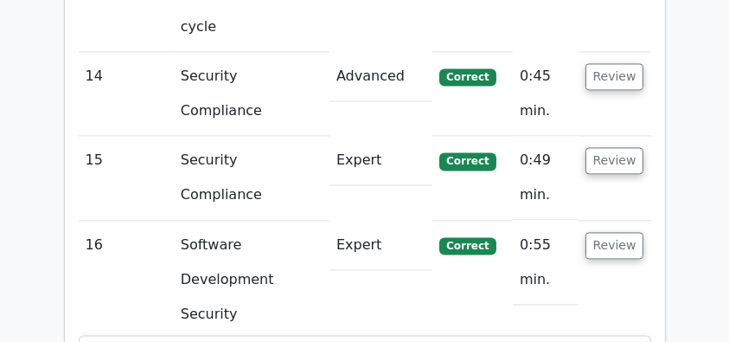
scroll to position [3632, 0]
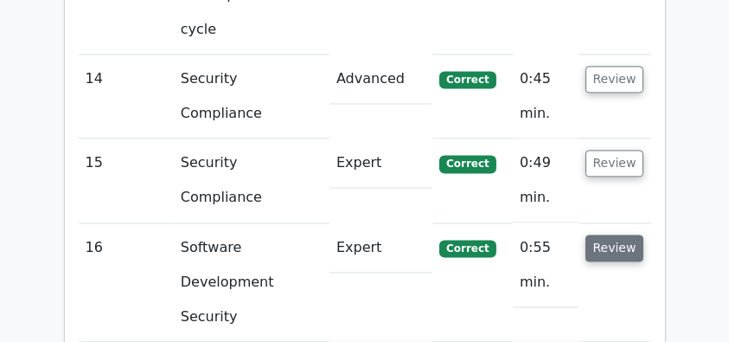
click at [614, 234] on button "Review" at bounding box center [614, 247] width 59 height 27
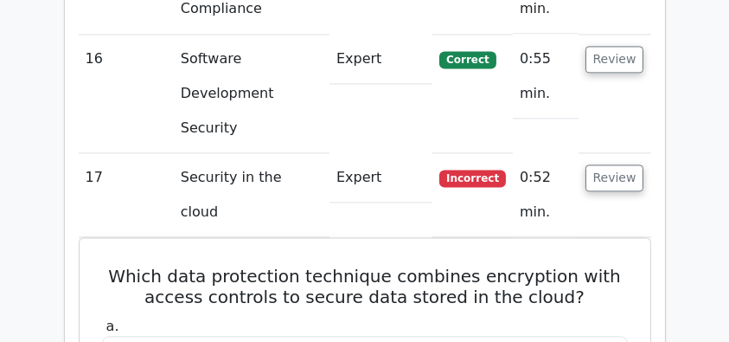
scroll to position [3805, 0]
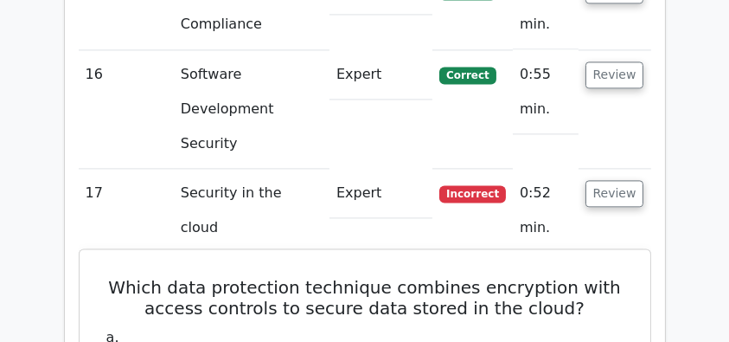
drag, startPoint x: 126, startPoint y: 50, endPoint x: 527, endPoint y: 241, distance: 444.4
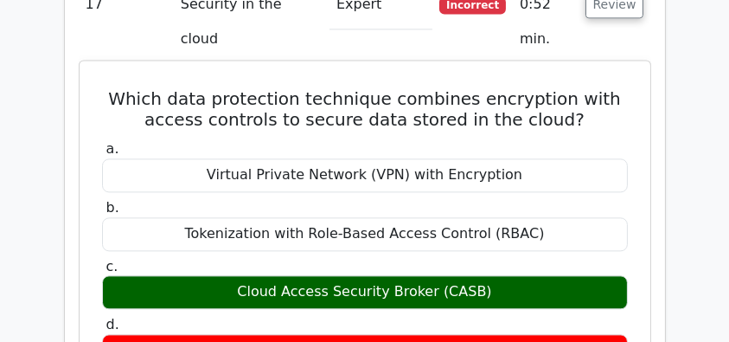
scroll to position [3978, 0]
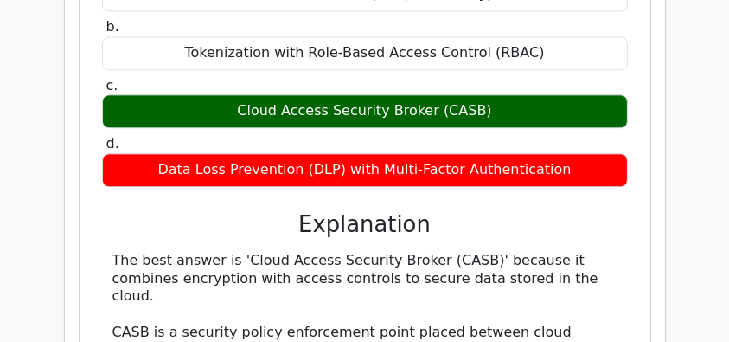
scroll to position [4151, 0]
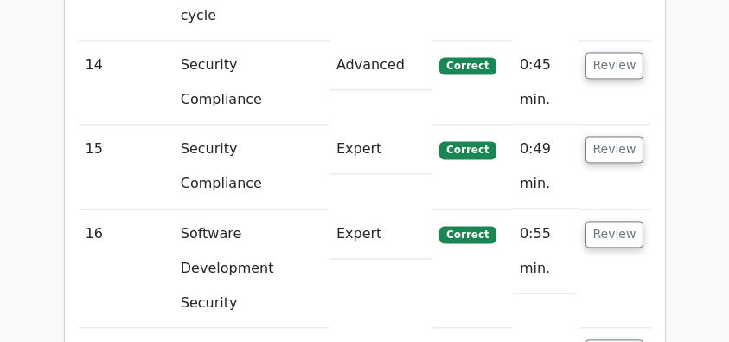
scroll to position [3574, 0]
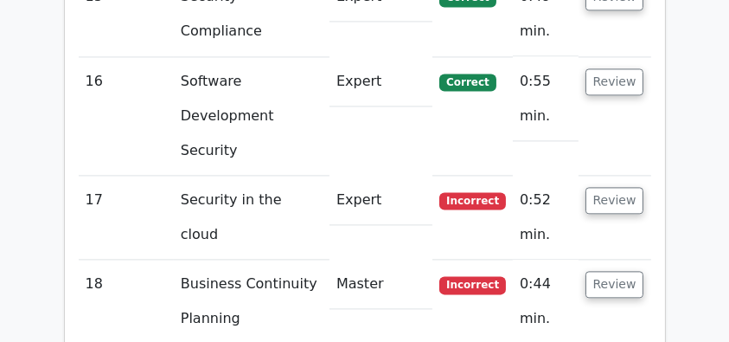
scroll to position [3805, 0]
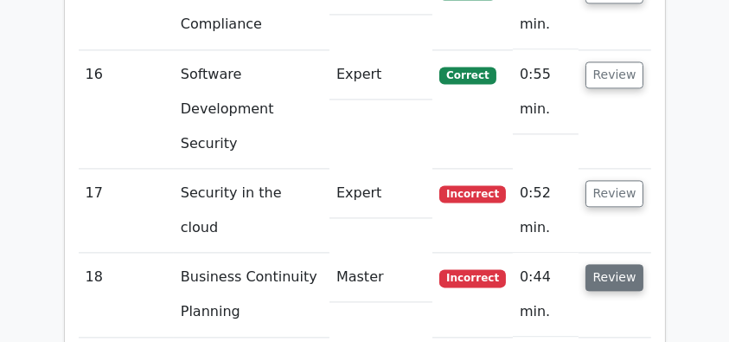
click at [616, 264] on button "Review" at bounding box center [614, 277] width 59 height 27
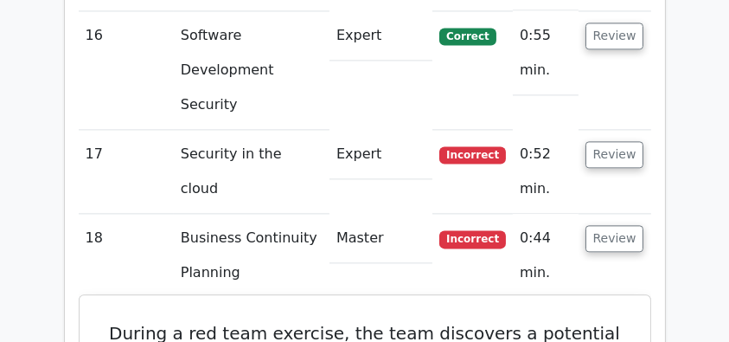
scroll to position [3862, 0]
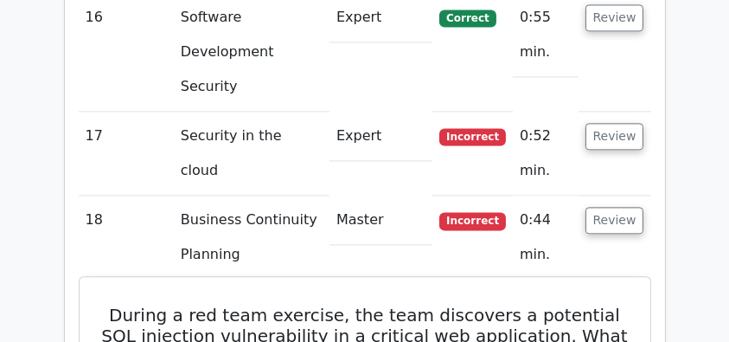
drag, startPoint x: 107, startPoint y: 77, endPoint x: 538, endPoint y: 296, distance: 483.0
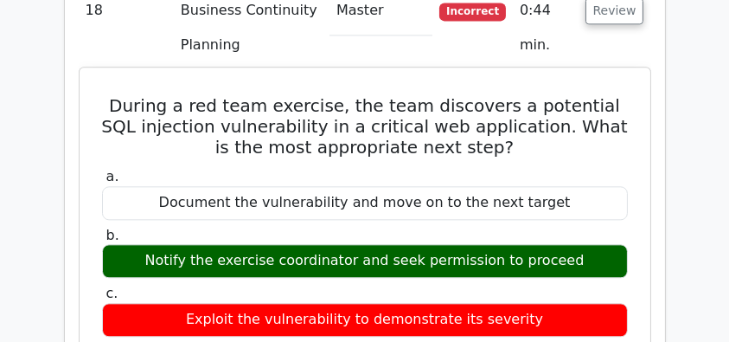
scroll to position [4093, 0]
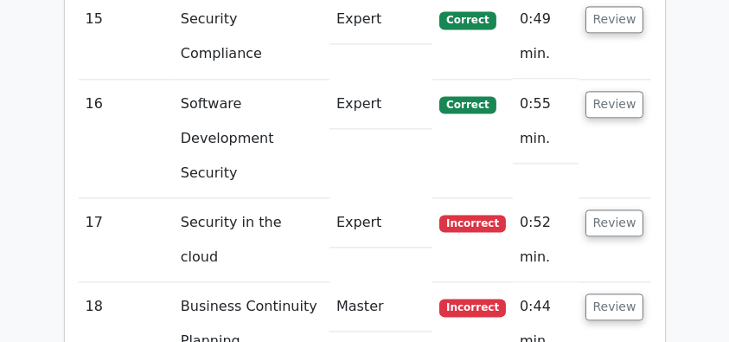
scroll to position [3689, 0]
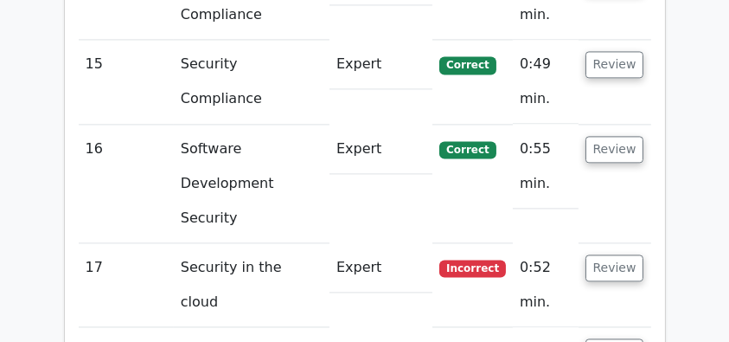
scroll to position [3805, 0]
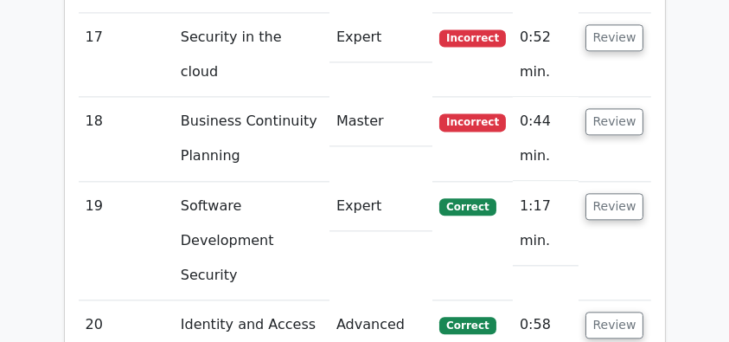
scroll to position [3978, 0]
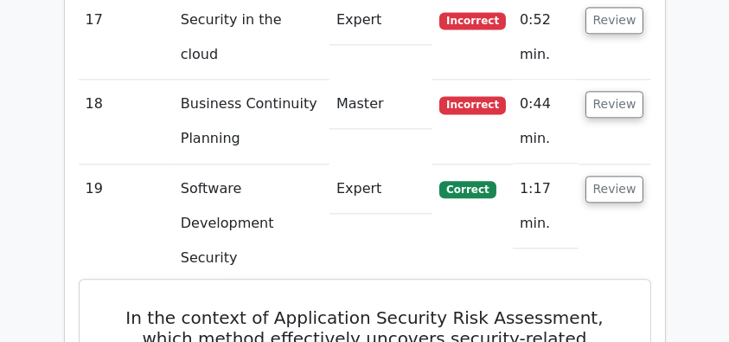
drag, startPoint x: 108, startPoint y: 50, endPoint x: 540, endPoint y: 199, distance: 457.2
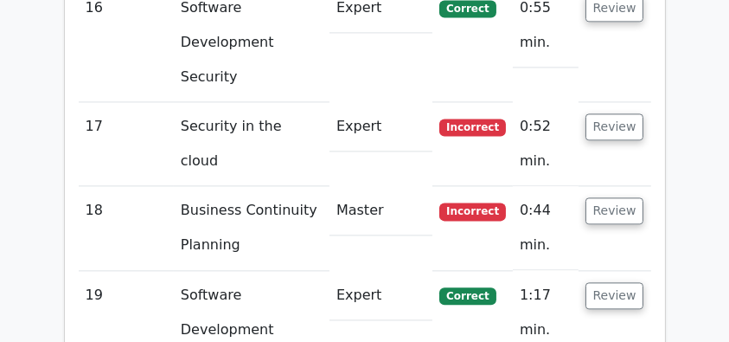
scroll to position [3805, 0]
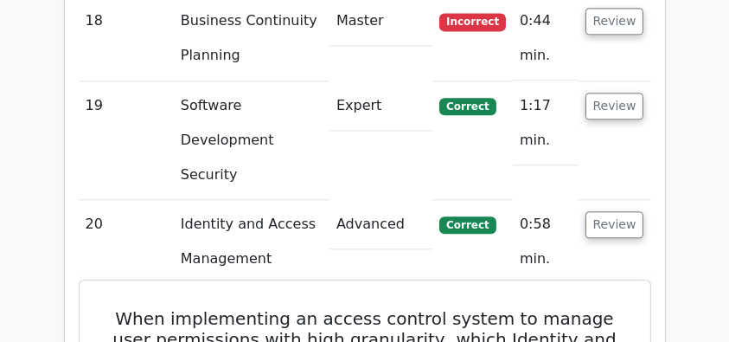
scroll to position [4093, 0]
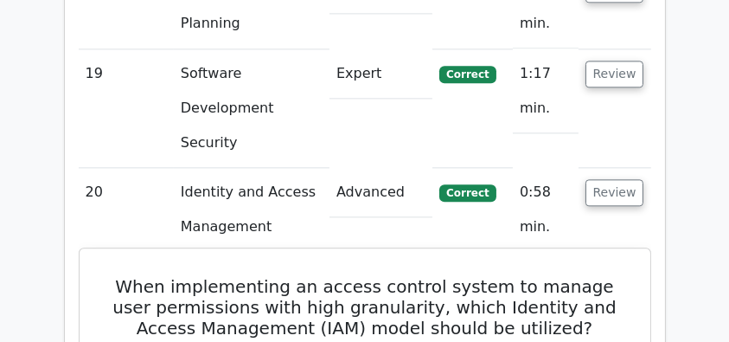
drag, startPoint x: 105, startPoint y: 13, endPoint x: 515, endPoint y: 294, distance: 497.7
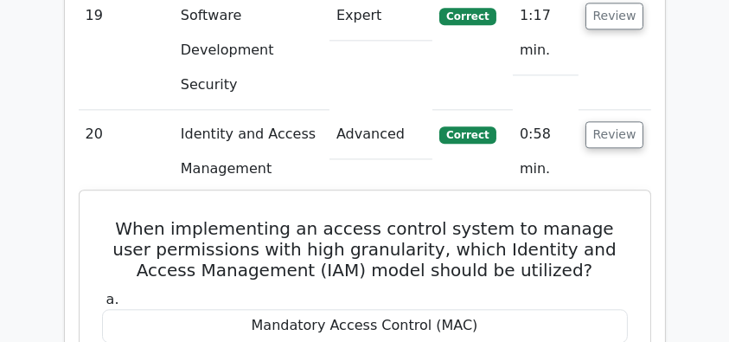
scroll to position [4266, 0]
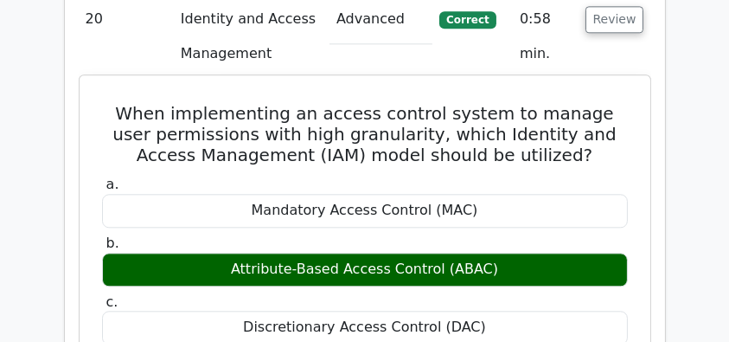
drag, startPoint x: 103, startPoint y: 199, endPoint x: 421, endPoint y: 308, distance: 336.4
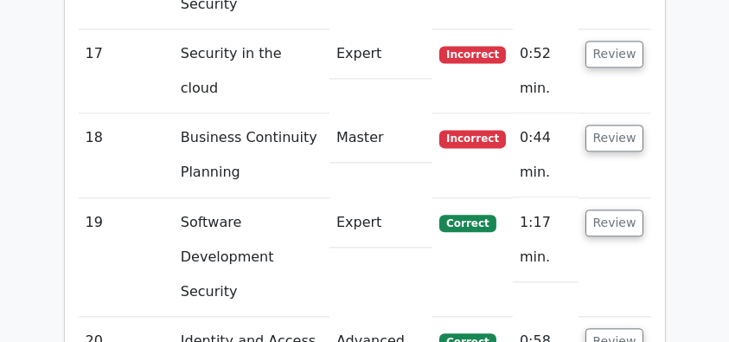
scroll to position [3862, 0]
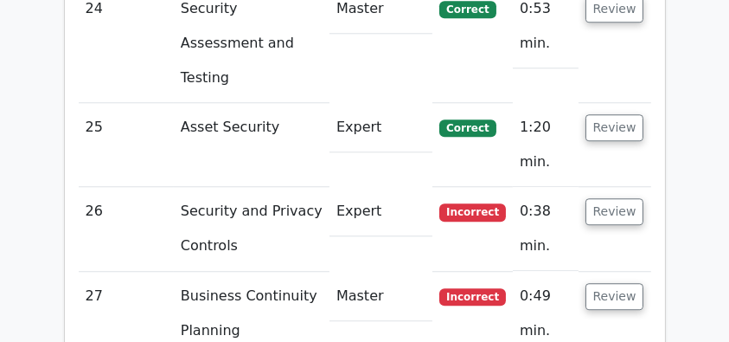
scroll to position [4727, 0]
